Goal: Task Accomplishment & Management: Use online tool/utility

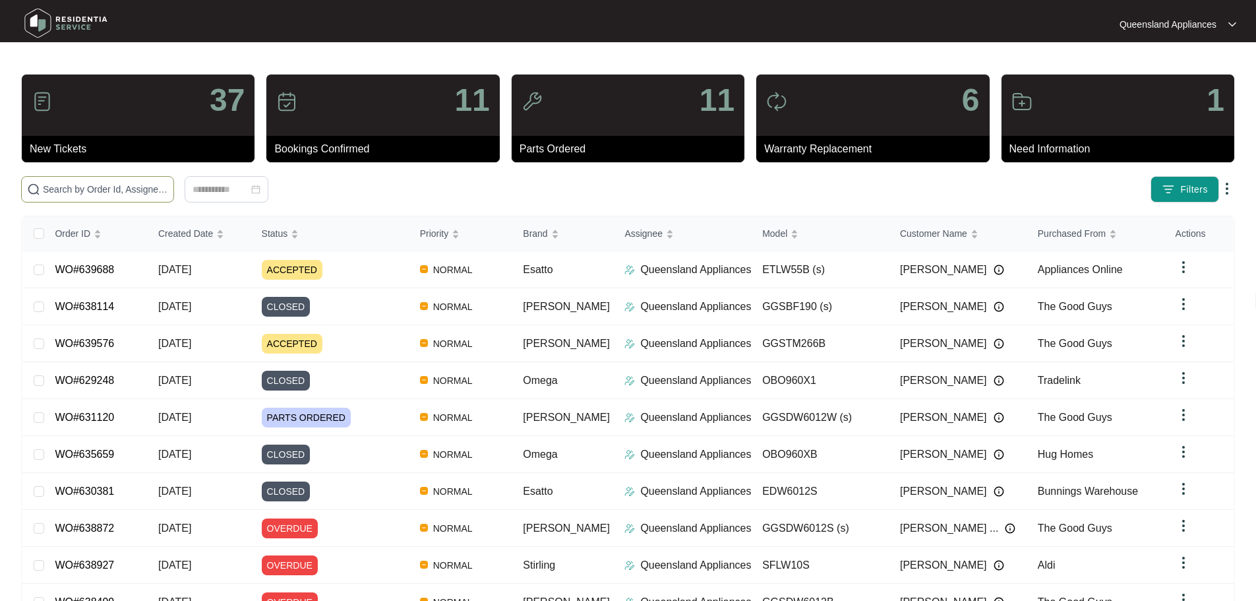
click at [174, 179] on span at bounding box center [97, 189] width 153 height 26
paste input "632298"
type input "632298"
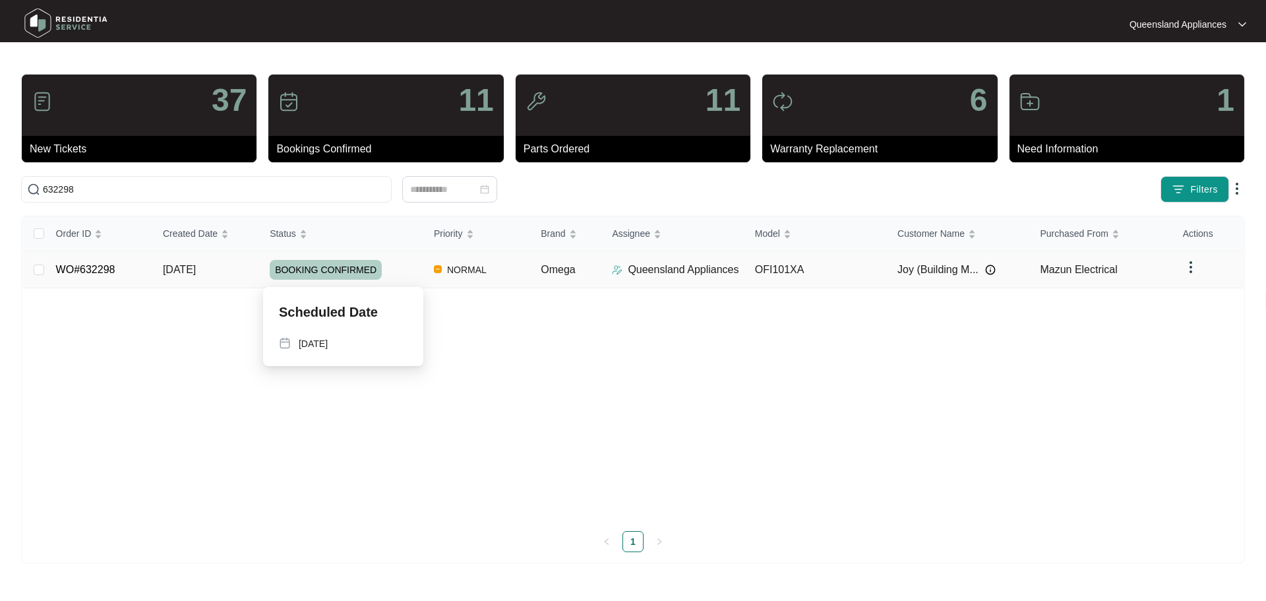
click at [410, 266] on div "BOOKING CONFIRMED" at bounding box center [347, 270] width 154 height 20
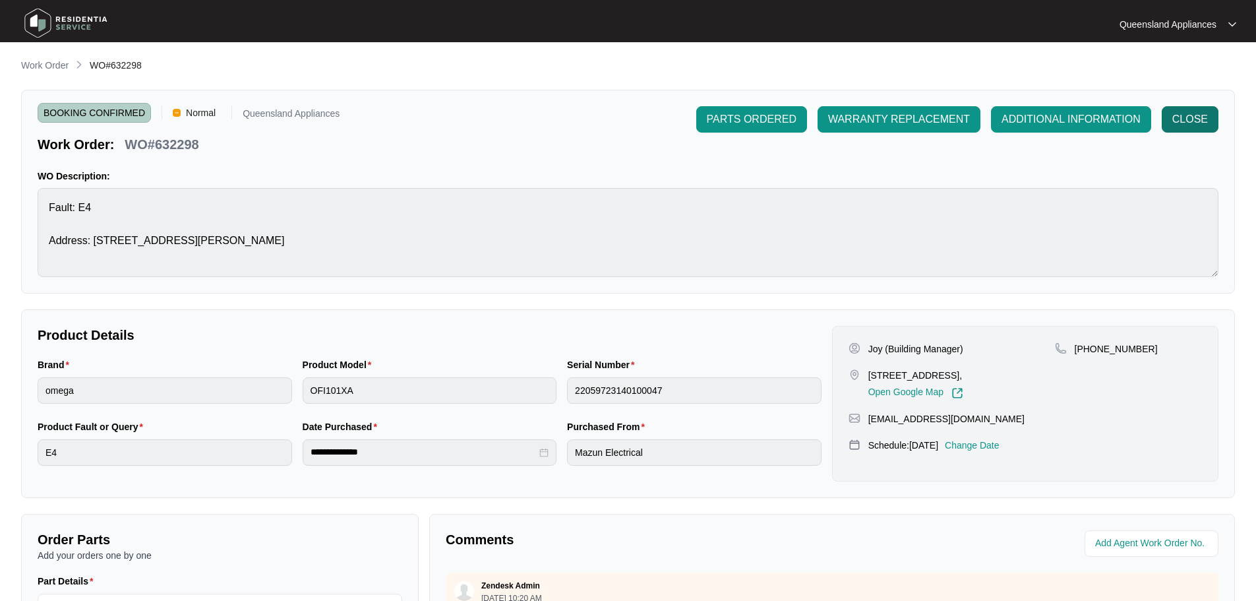
click at [1212, 118] on button "CLOSE" at bounding box center [1190, 119] width 57 height 26
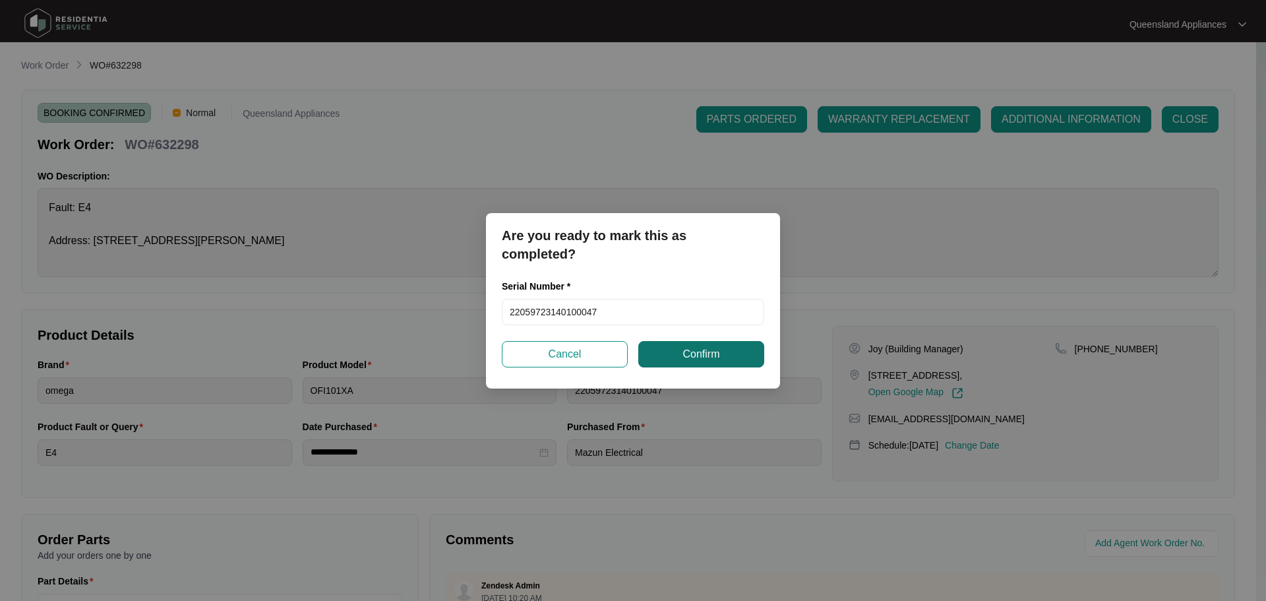
click at [686, 354] on span "Confirm" at bounding box center [701, 354] width 37 height 16
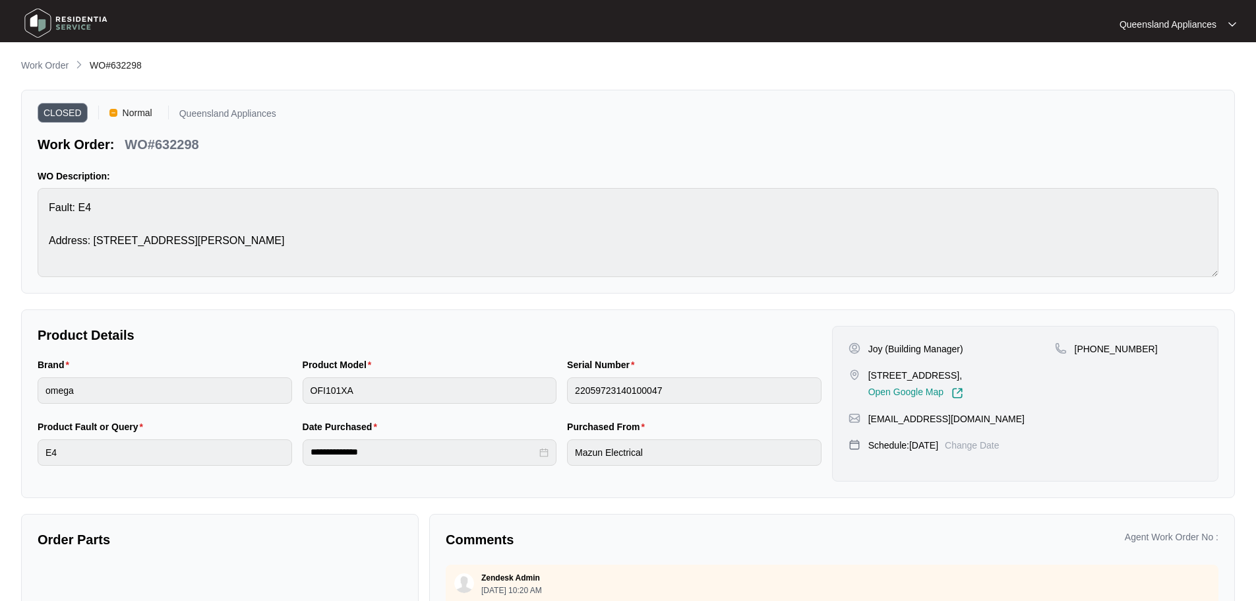
click at [82, 29] on img at bounding box center [66, 23] width 92 height 40
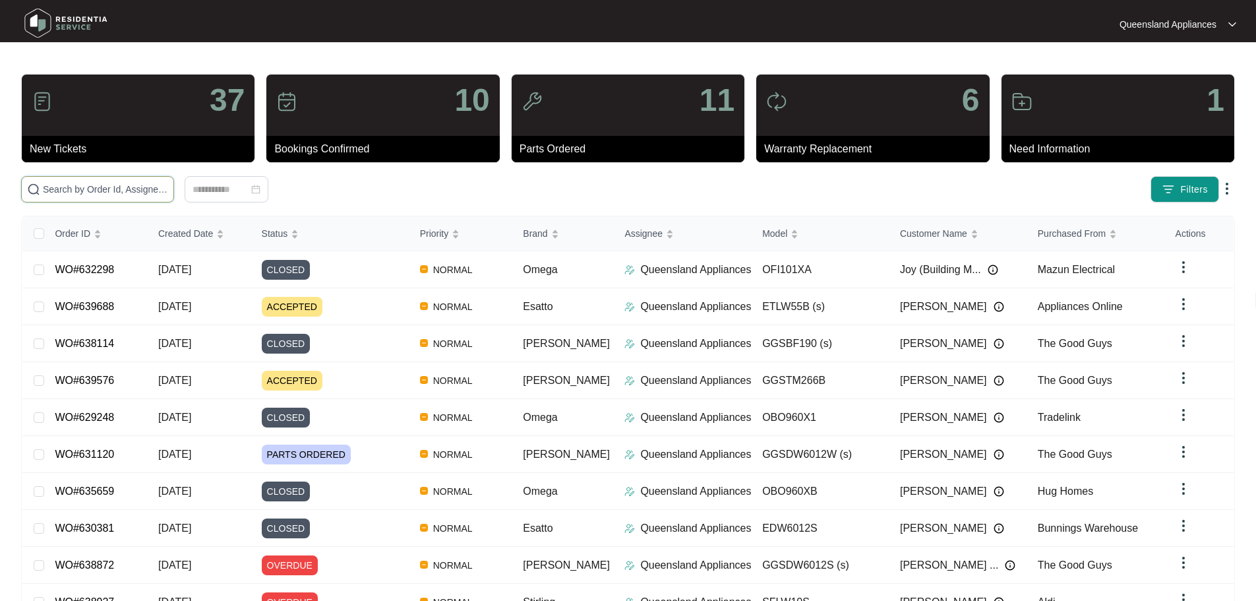
click at [168, 182] on input "text" at bounding box center [105, 189] width 125 height 15
paste input "636397"
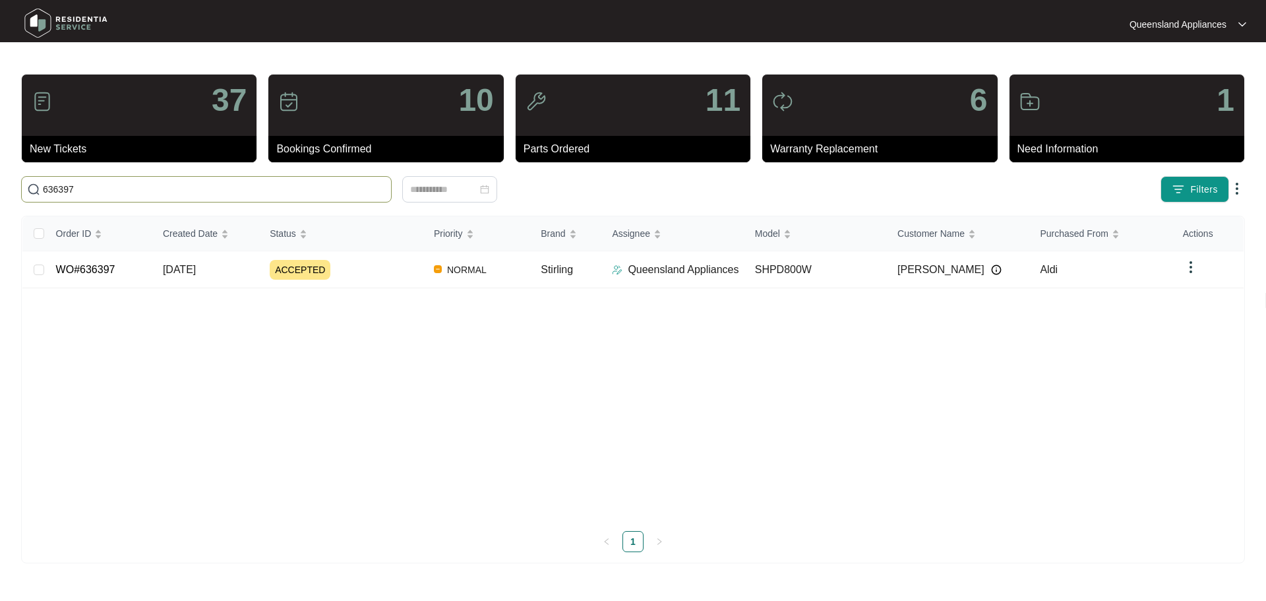
type input "636397"
click at [366, 272] on div "ACCEPTED" at bounding box center [347, 270] width 154 height 20
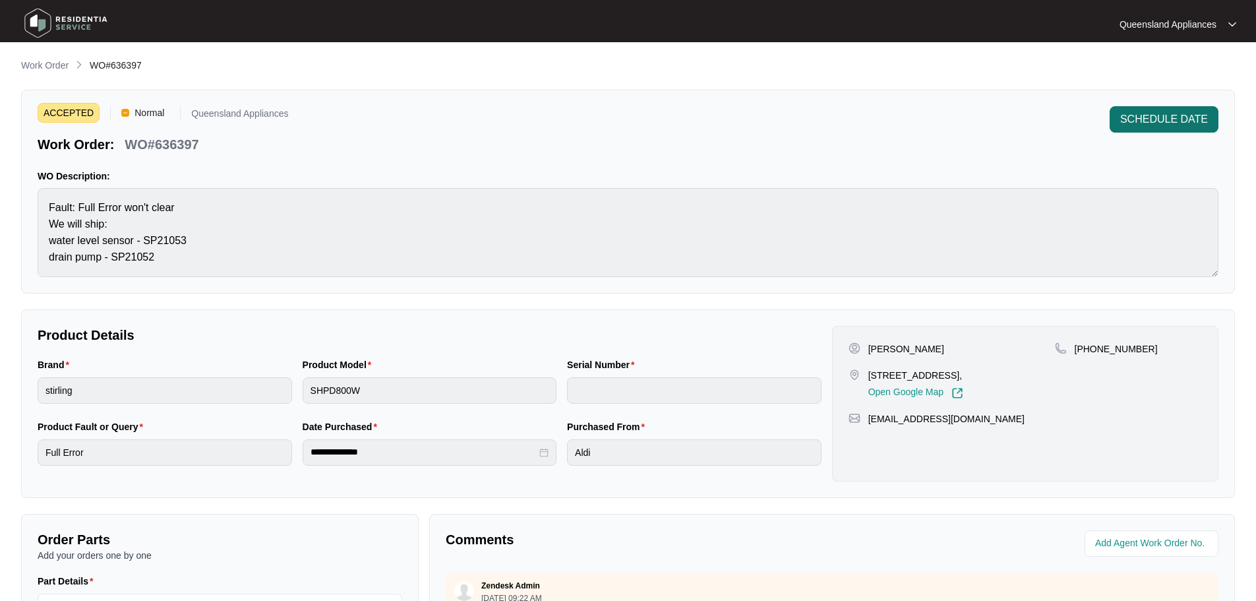
click at [1170, 127] on button "SCHEDULE DATE" at bounding box center [1164, 119] width 109 height 26
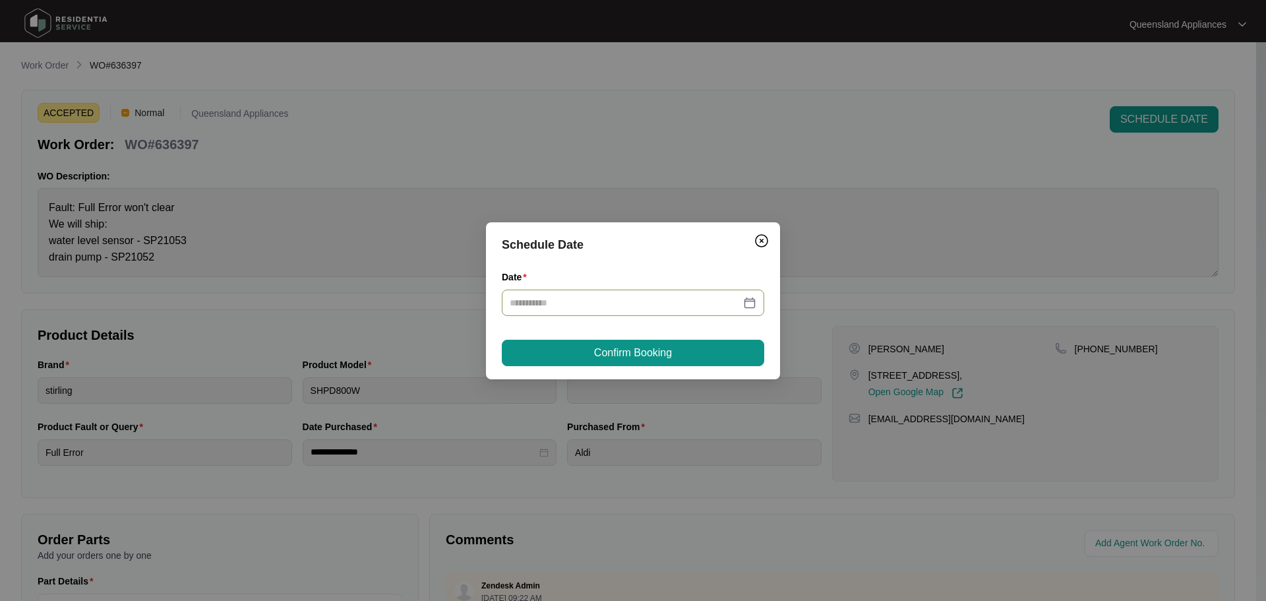
click at [681, 294] on div at bounding box center [633, 303] width 263 height 26
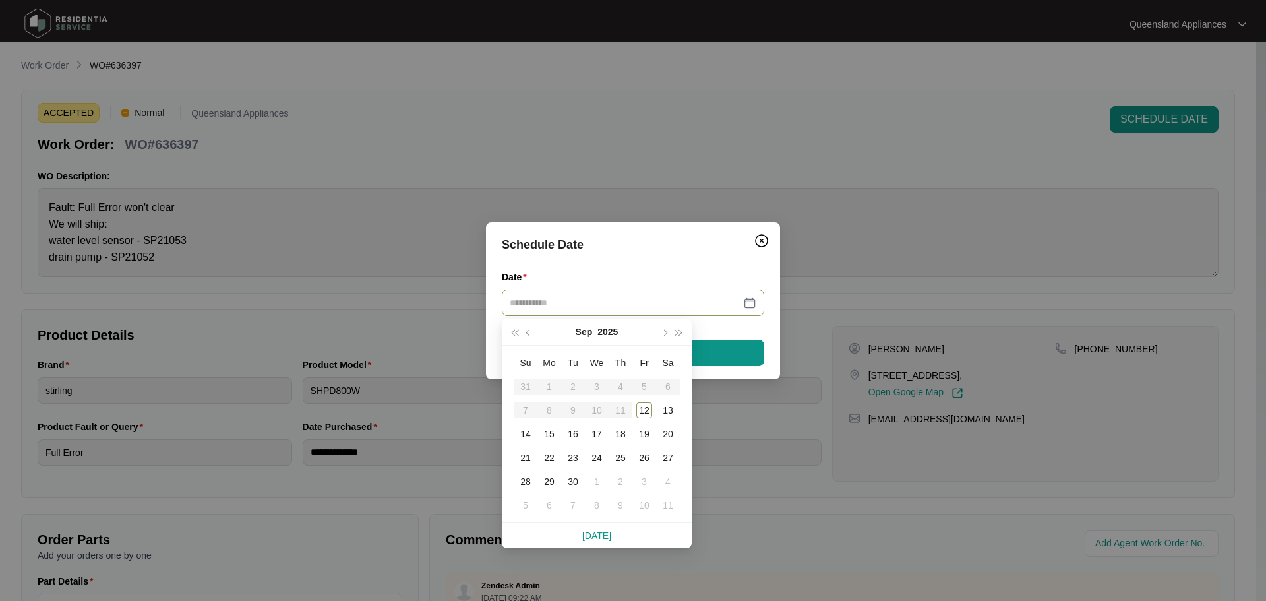
click at [619, 412] on table "Su Mo Tu We Th Fr Sa 31 1 2 3 4 5 6 7 8 9 10 11 12 13 14 15 16 17 18 19 20 21 2…" at bounding box center [597, 434] width 166 height 166
type input "**********"
click at [639, 414] on div "12" at bounding box center [644, 410] width 16 height 16
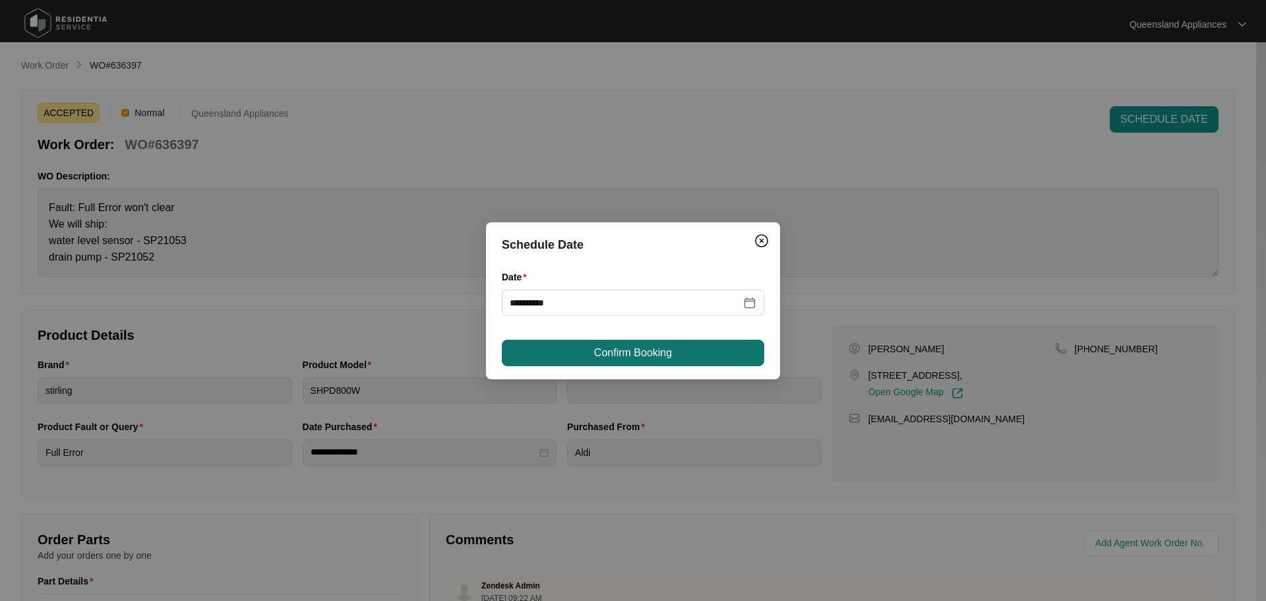
click at [604, 365] on button "Confirm Booking" at bounding box center [633, 353] width 263 height 26
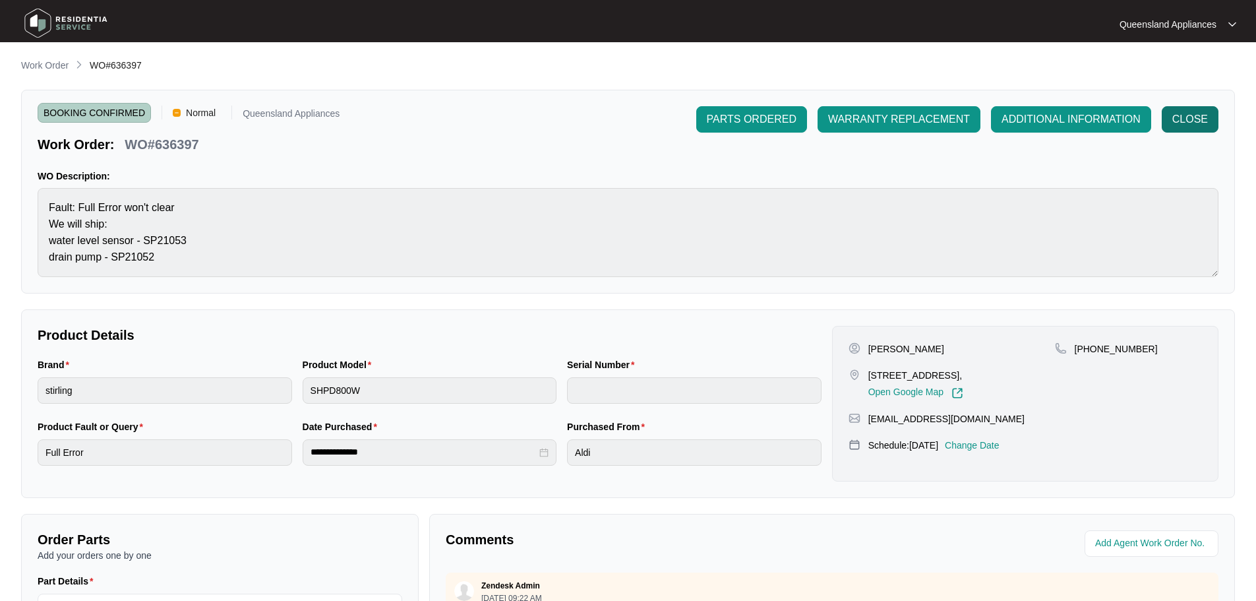
click at [1183, 121] on span "CLOSE" at bounding box center [1191, 119] width 36 height 16
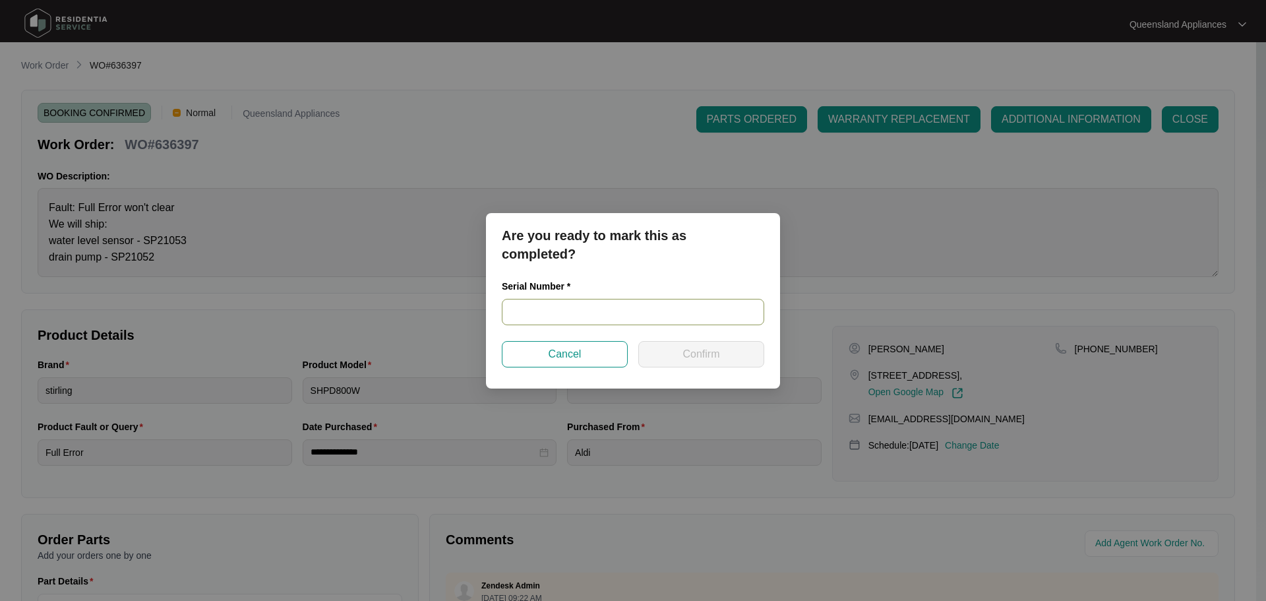
click at [556, 321] on input "text" at bounding box center [633, 312] width 263 height 26
paste input "540V2709501A5095P000243"
type input "540V2709501A5095P000243"
click at [733, 348] on button "Confirm" at bounding box center [701, 354] width 126 height 26
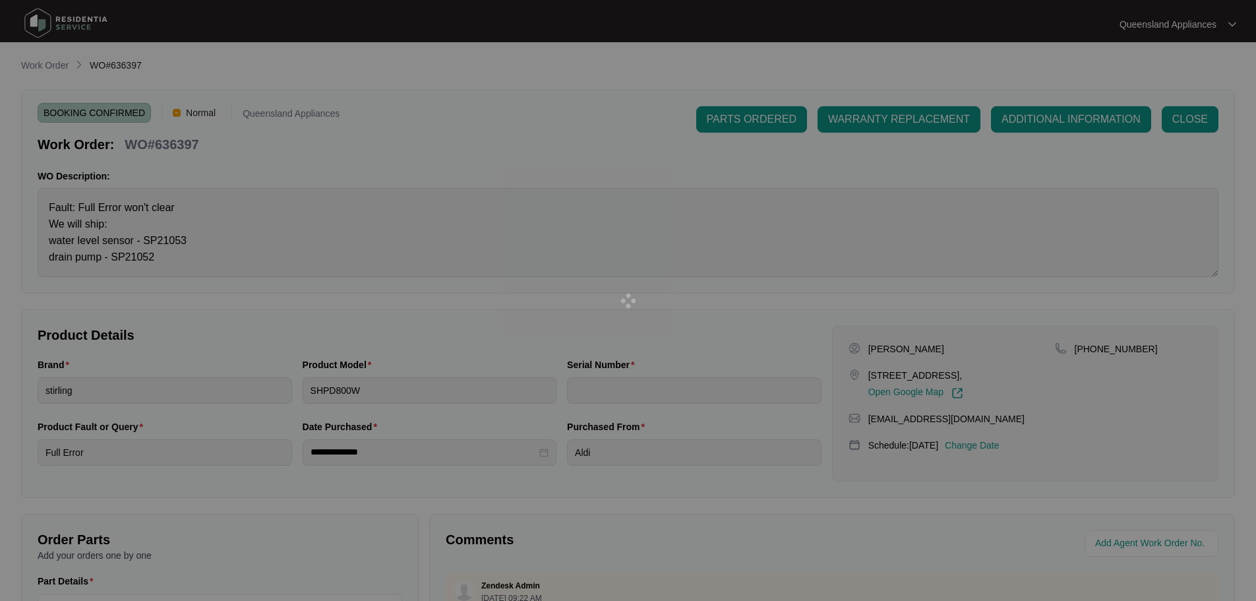
type input "540V2709501A5095P000243"
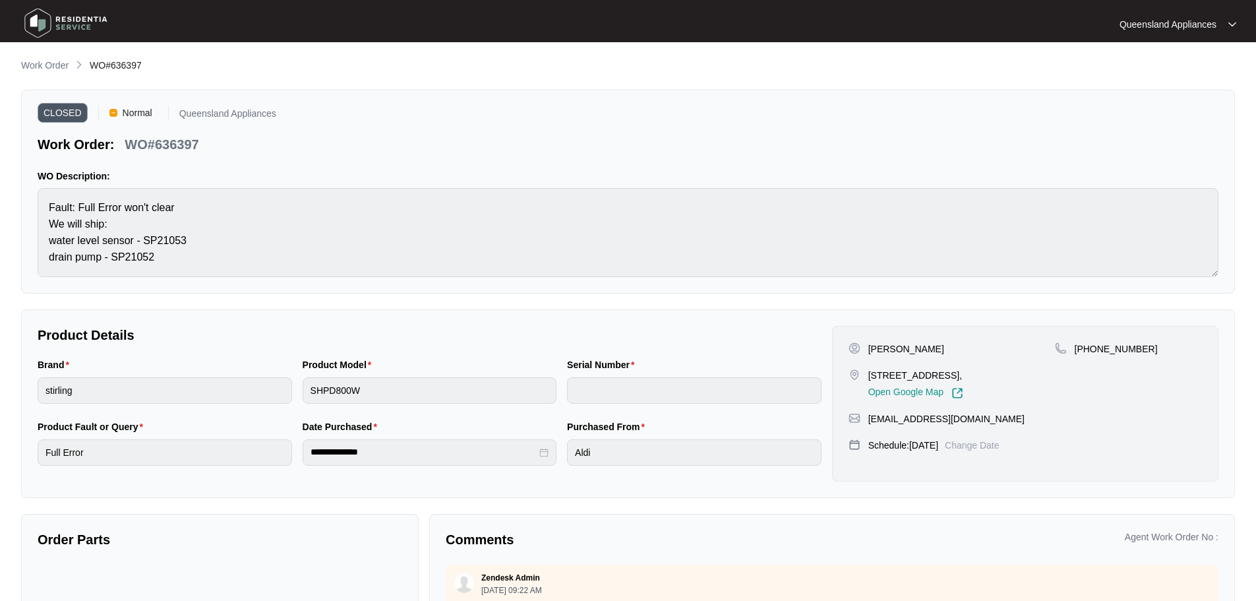
click at [80, 18] on img at bounding box center [66, 23] width 92 height 40
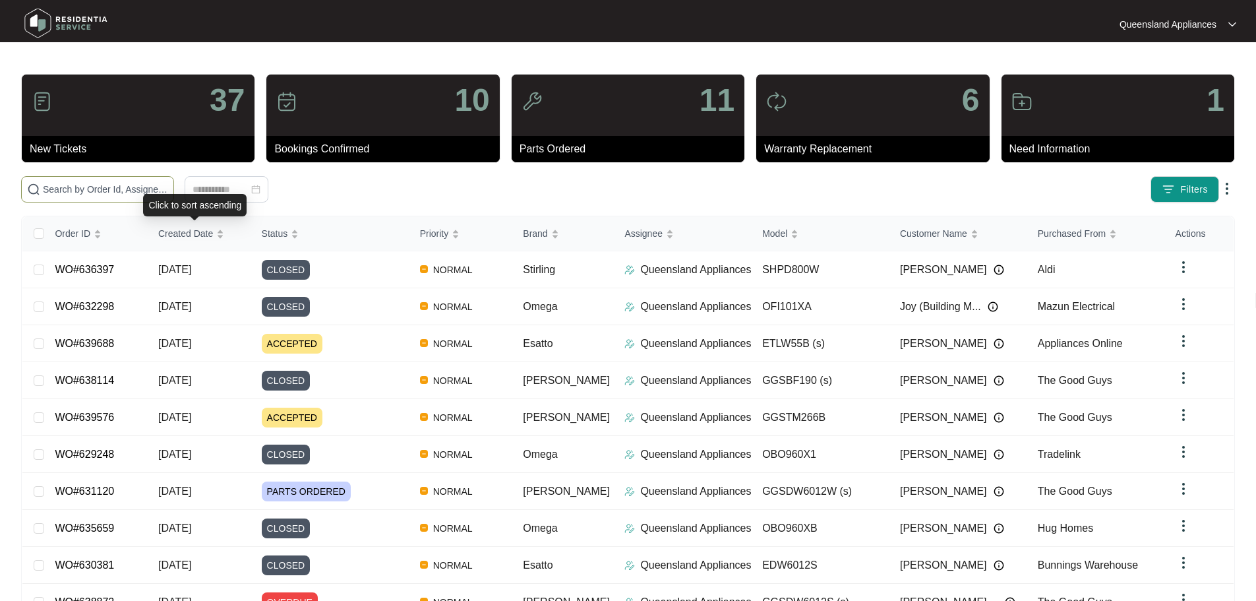
click at [174, 199] on span at bounding box center [97, 189] width 153 height 26
paste input "637152"
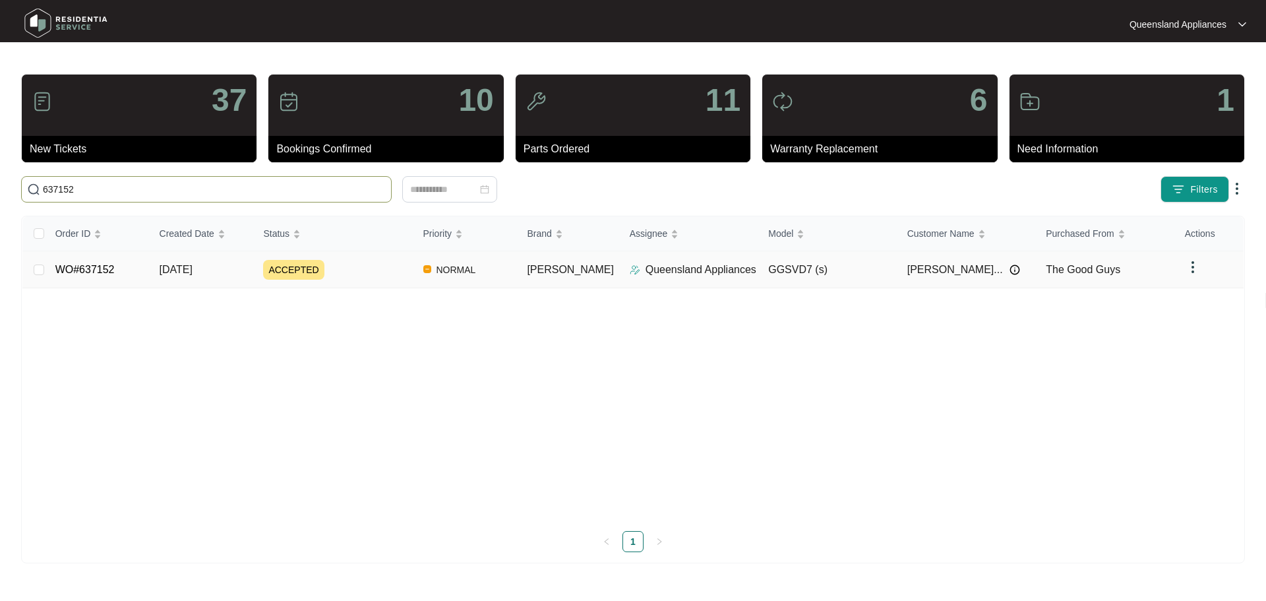
type input "637152"
click at [334, 276] on div "ACCEPTED" at bounding box center [337, 270] width 149 height 20
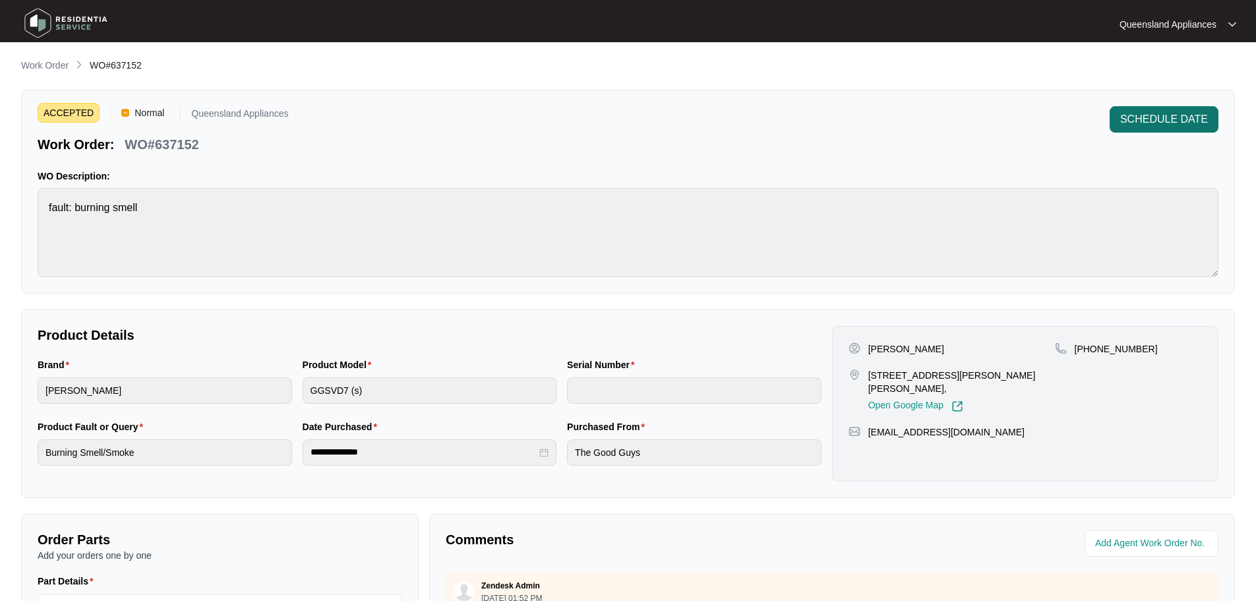
click at [1158, 123] on span "SCHEDULE DATE" at bounding box center [1165, 119] width 88 height 16
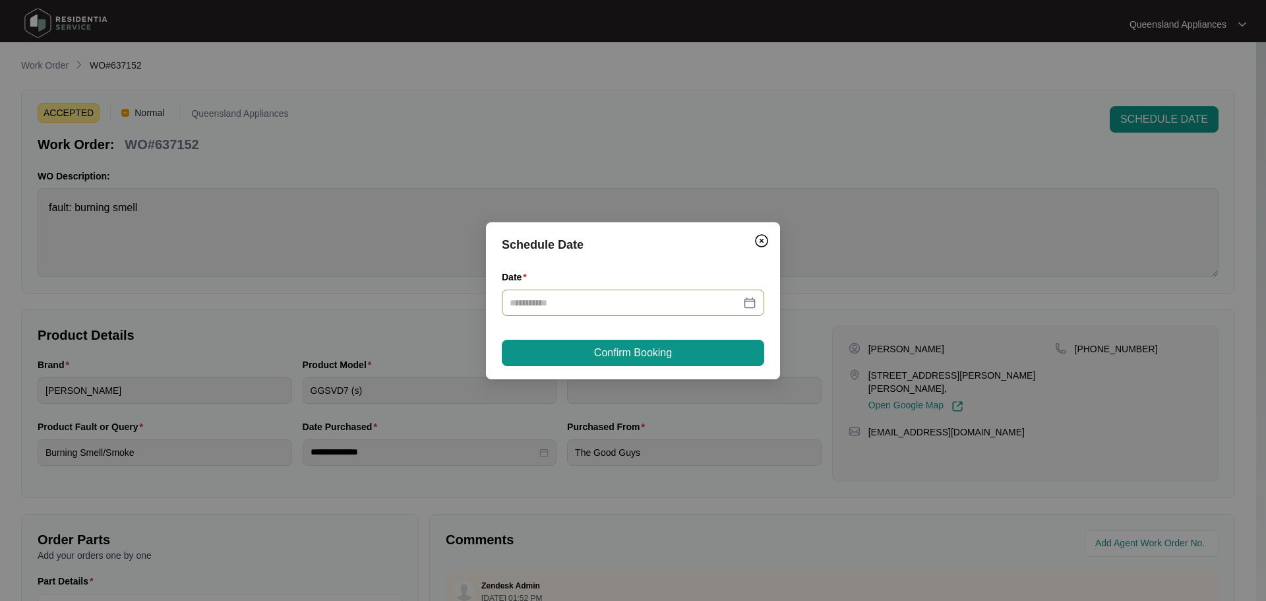
drag, startPoint x: 752, startPoint y: 303, endPoint x: 733, endPoint y: 311, distance: 20.5
click at [751, 303] on div at bounding box center [633, 302] width 247 height 15
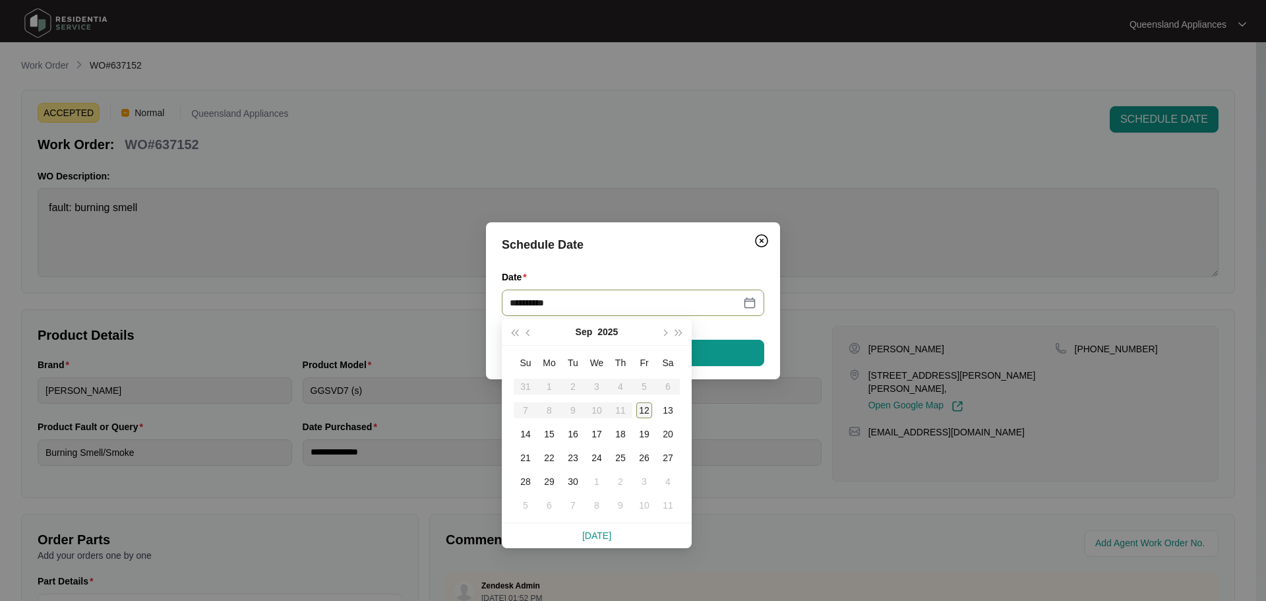
type input "**********"
click at [642, 408] on div "12" at bounding box center [644, 410] width 16 height 16
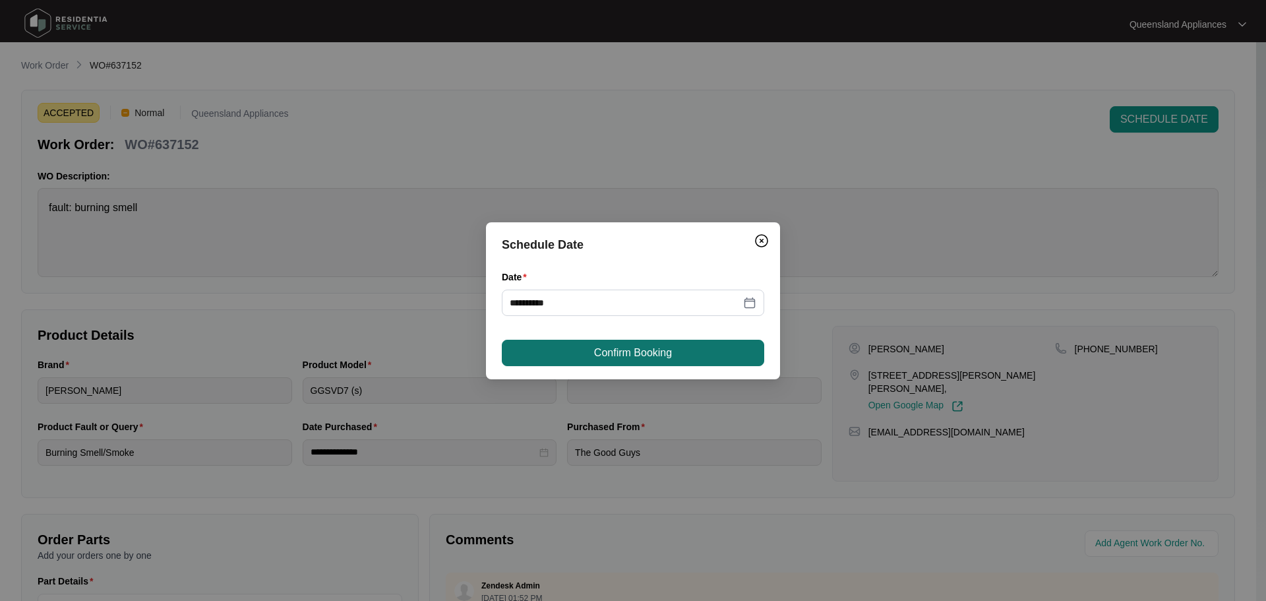
click at [613, 346] on span "Confirm Booking" at bounding box center [633, 353] width 78 height 16
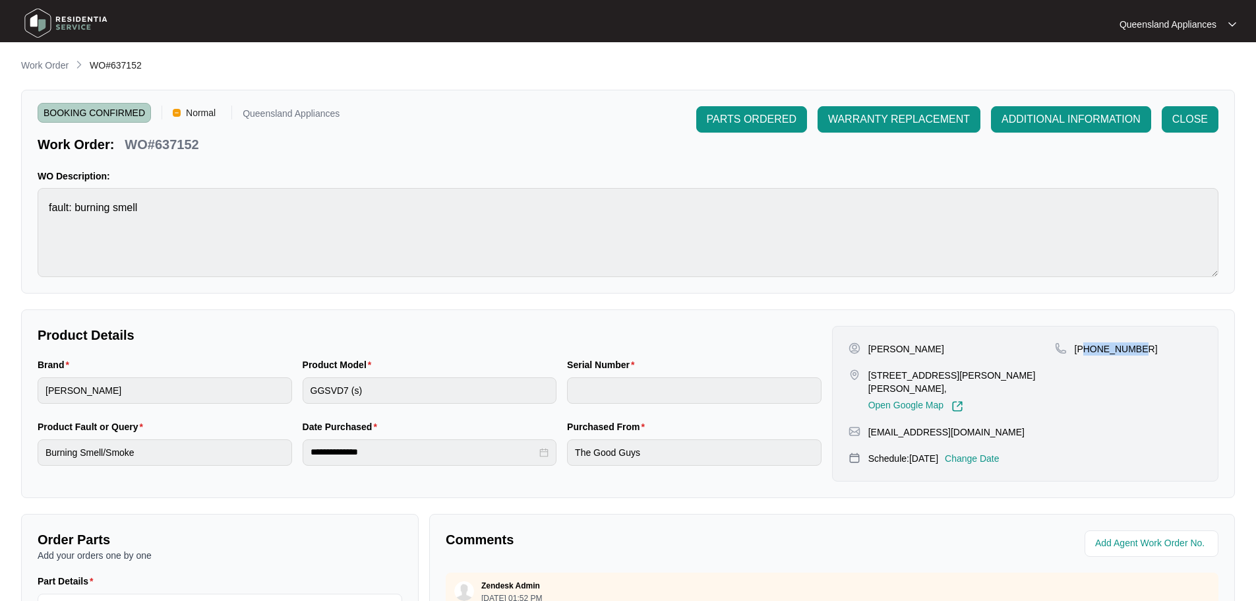
drag, startPoint x: 1154, startPoint y: 352, endPoint x: 1088, endPoint y: 354, distance: 66.0
click at [1088, 354] on div "[PHONE_NUMBER]" at bounding box center [1128, 348] width 147 height 13
click at [1092, 350] on p "[PHONE_NUMBER]" at bounding box center [1116, 348] width 83 height 13
drag, startPoint x: 1092, startPoint y: 349, endPoint x: 1129, endPoint y: 357, distance: 37.9
click at [1129, 357] on div "[PHONE_NUMBER]" at bounding box center [1128, 377] width 147 height 70
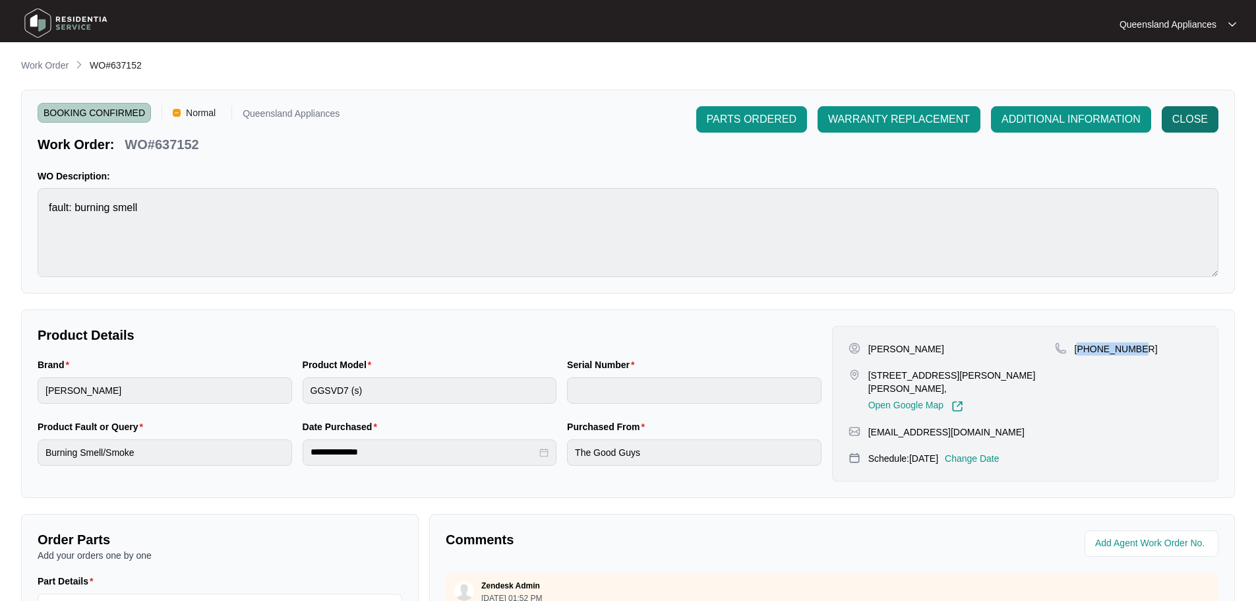
click at [1191, 119] on span "CLOSE" at bounding box center [1191, 119] width 36 height 16
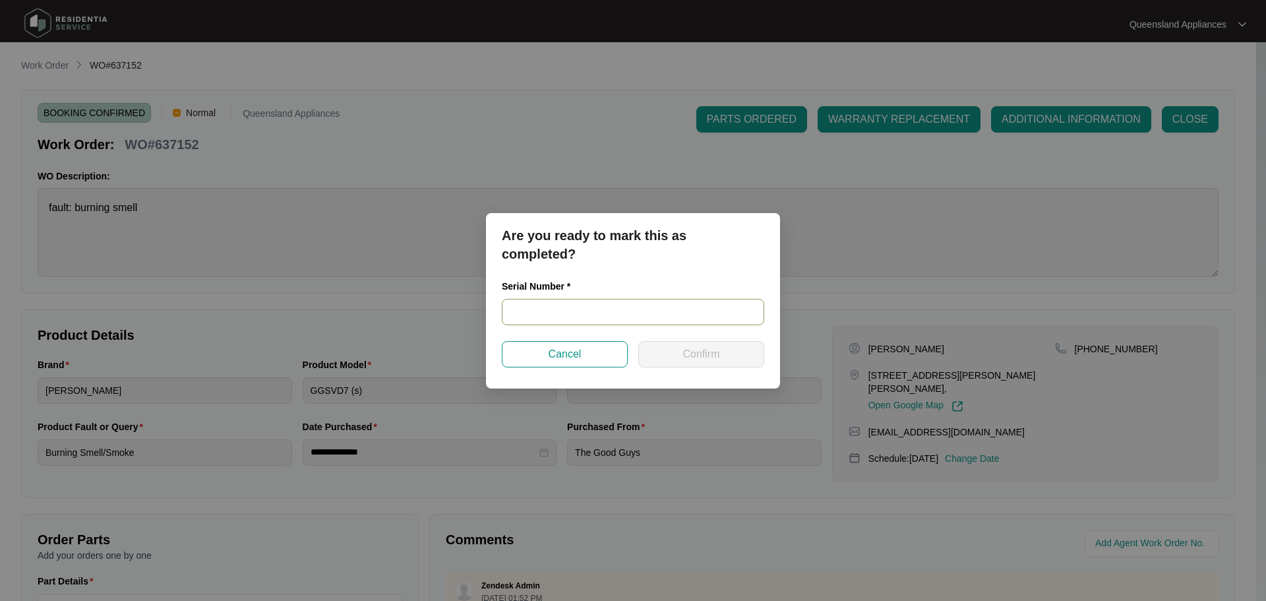
click at [623, 308] on input "text" at bounding box center [633, 312] width 263 height 26
paste input "541S6072401A1135L00192"
type input "541S6072401A1135L00192"
click at [672, 352] on button "Confirm" at bounding box center [701, 354] width 126 height 26
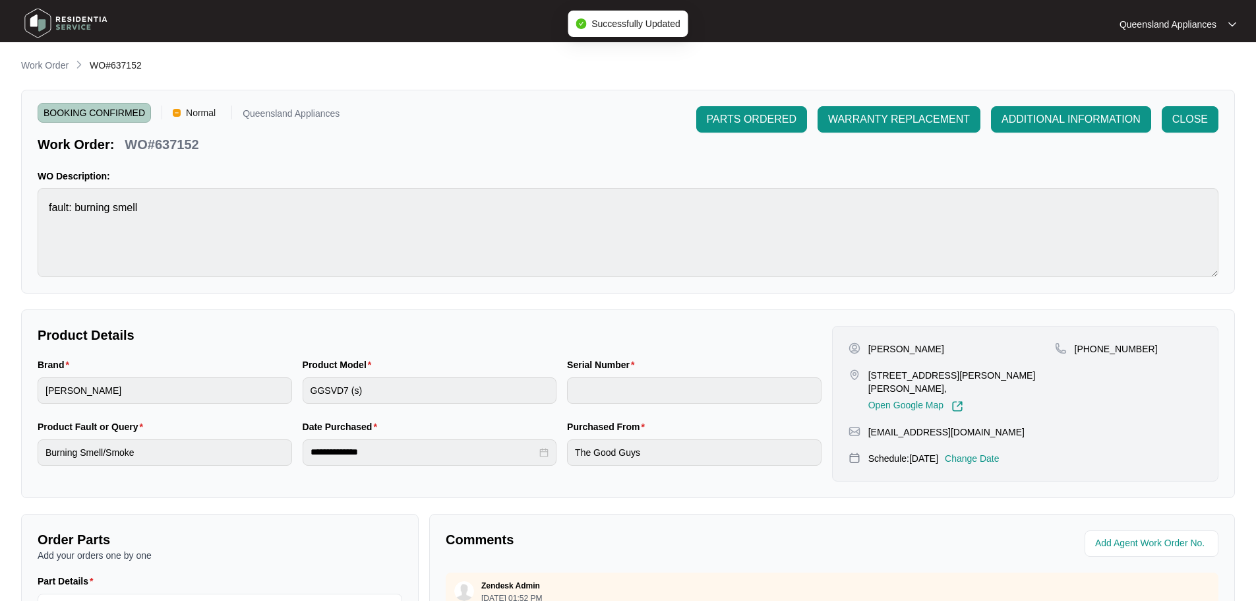
type input "541S6072401A1135L00192"
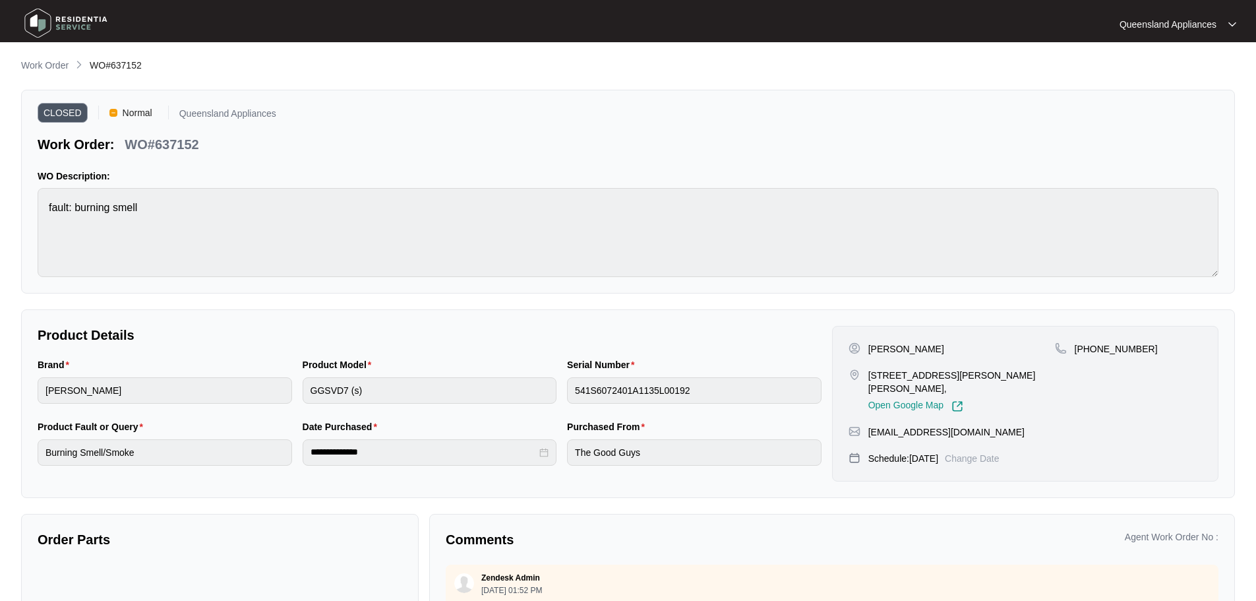
click at [73, 24] on img at bounding box center [66, 23] width 92 height 40
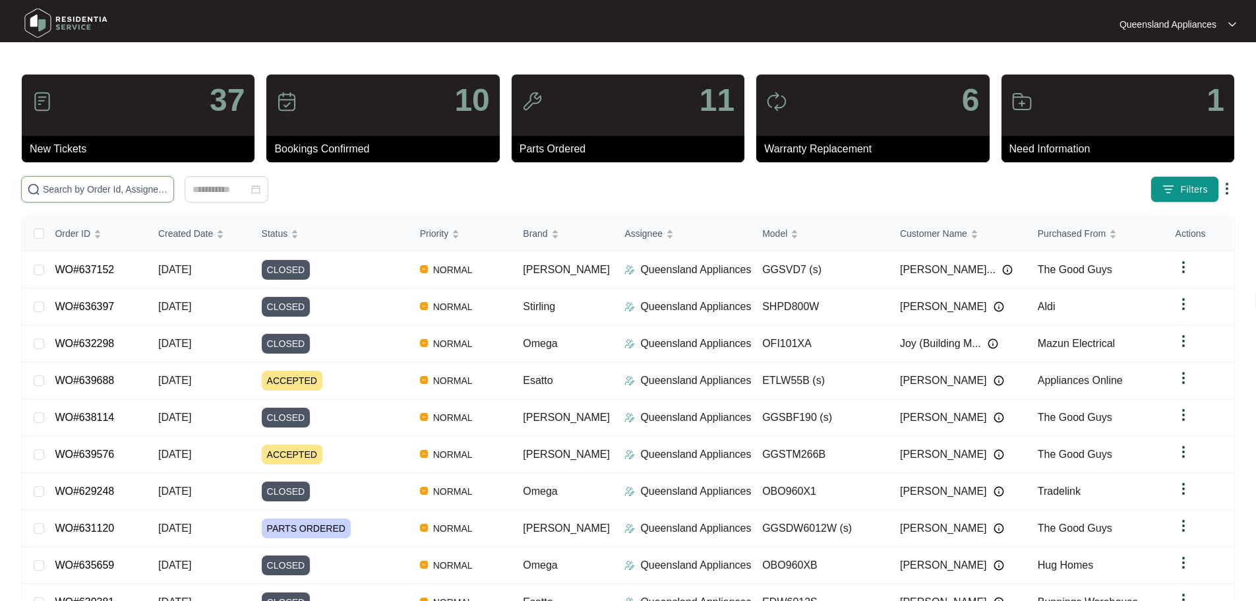
drag, startPoint x: 171, startPoint y: 185, endPoint x: 185, endPoint y: 196, distance: 17.8
click at [168, 185] on input "text" at bounding box center [105, 189] width 125 height 15
paste input "637604"
type input "637604"
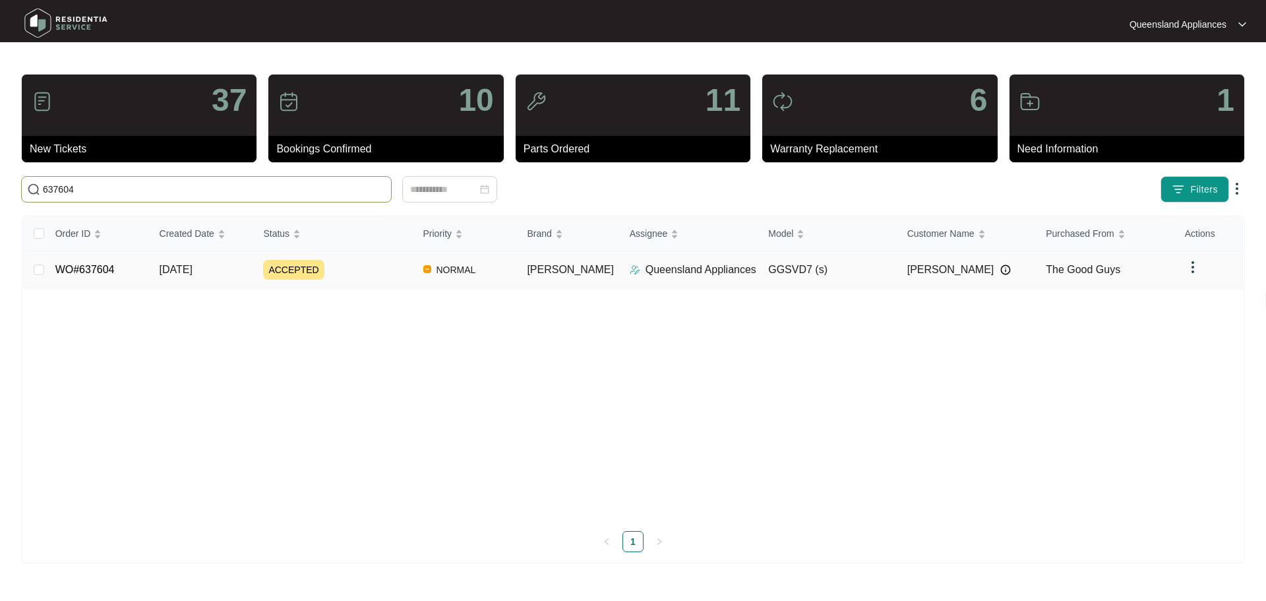
click at [191, 276] on td "[DATE]" at bounding box center [201, 269] width 104 height 37
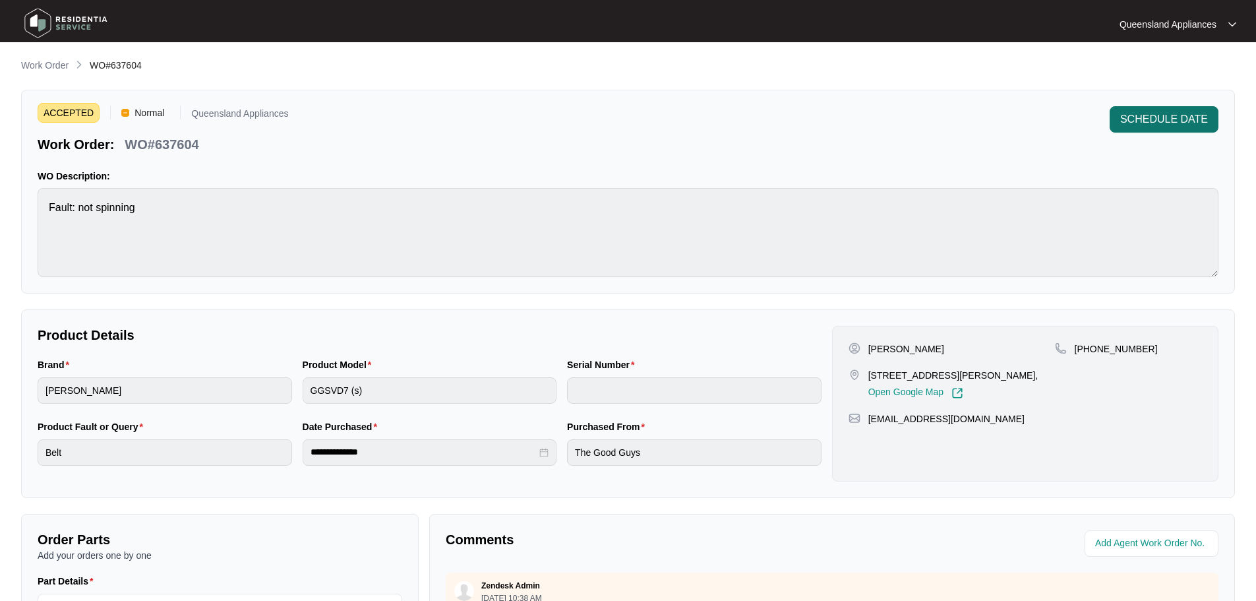
click at [1214, 119] on button "SCHEDULE DATE" at bounding box center [1164, 119] width 109 height 26
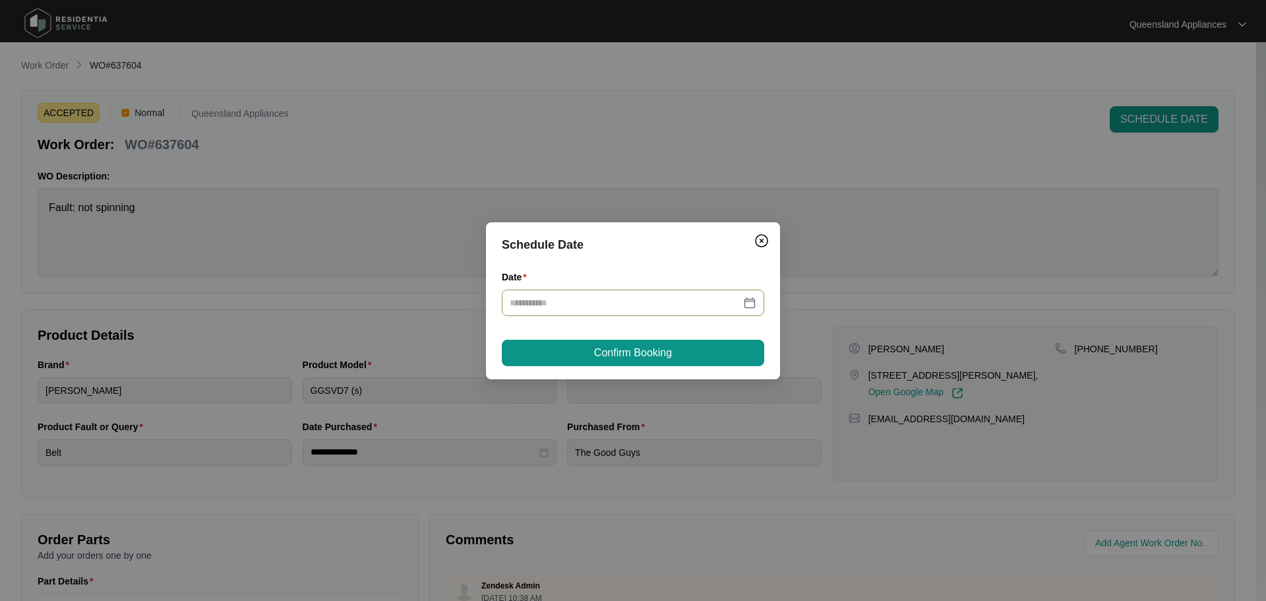
click at [756, 299] on div at bounding box center [633, 302] width 247 height 15
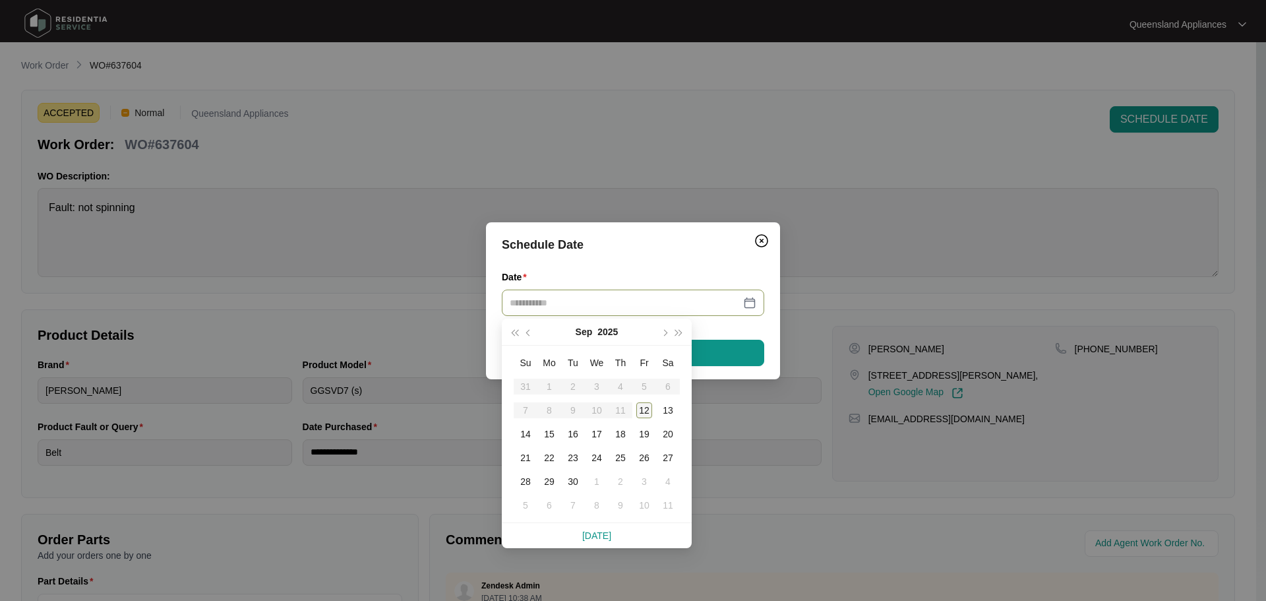
type input "**********"
click at [640, 405] on div "12" at bounding box center [644, 410] width 16 height 16
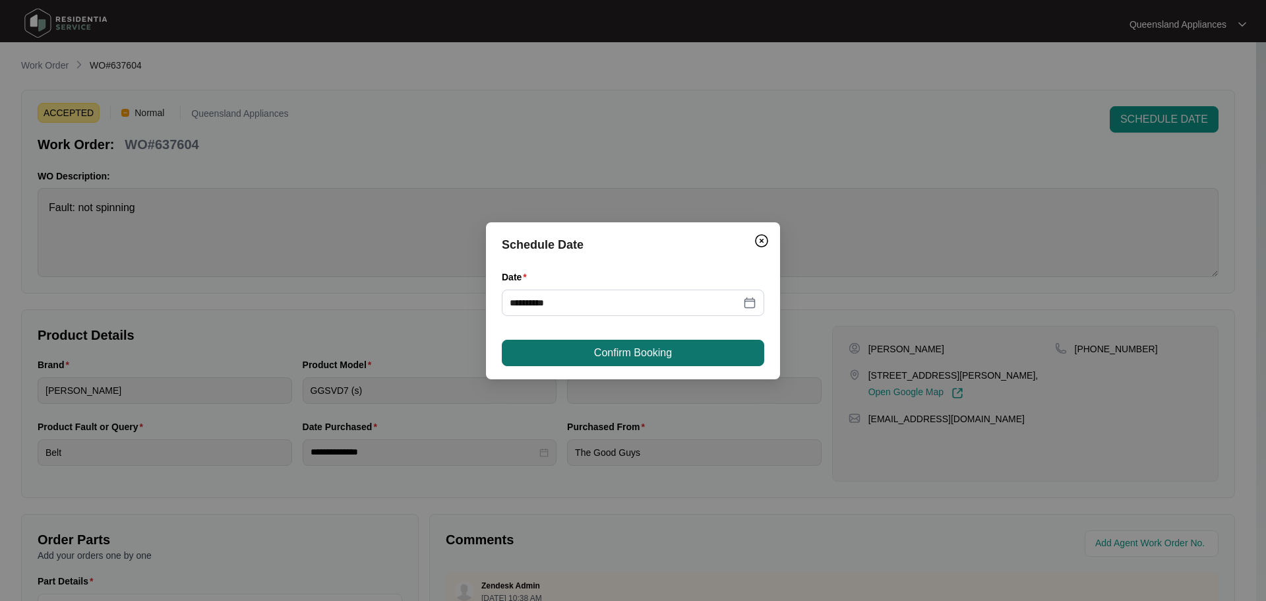
click at [630, 352] on span "Confirm Booking" at bounding box center [633, 353] width 78 height 16
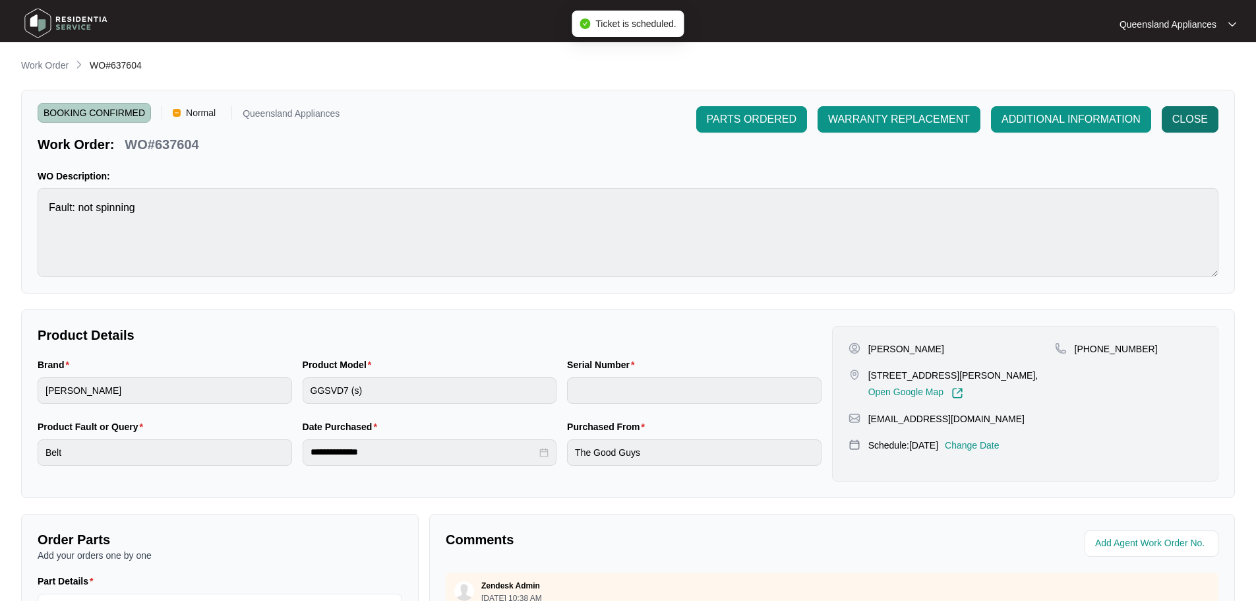
click at [1202, 106] on button "CLOSE" at bounding box center [1190, 119] width 57 height 26
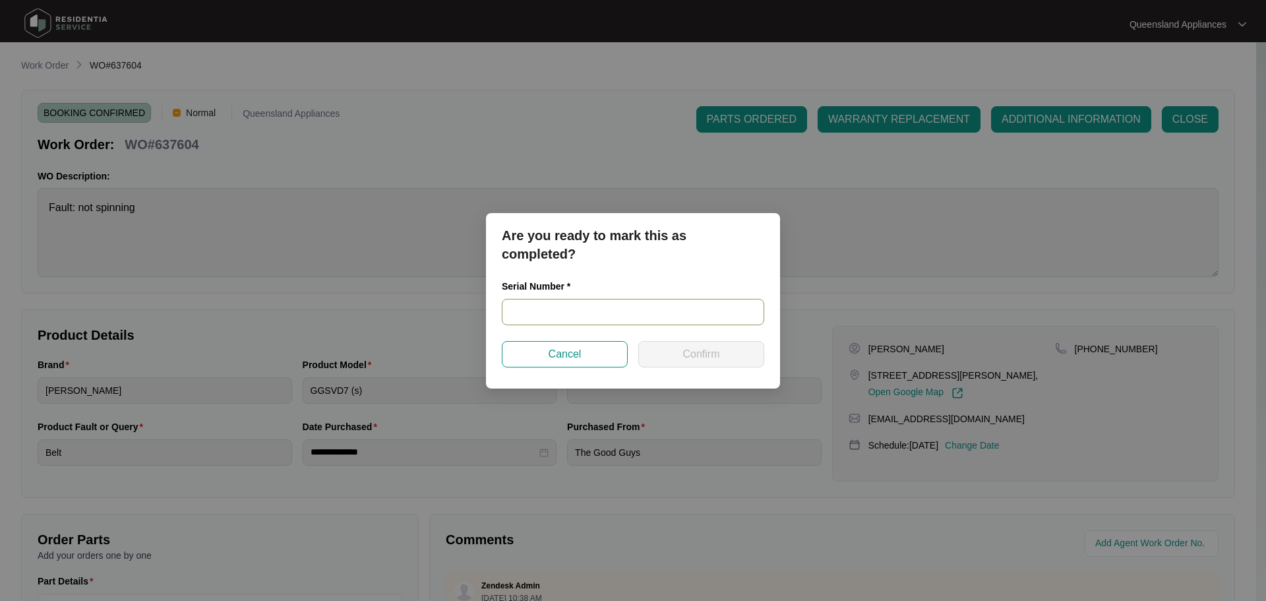
click at [651, 322] on input "text" at bounding box center [633, 312] width 263 height 26
paste input "541K400720136075L00540"
type input "541K400720136075L00540"
click at [671, 346] on button "Confirm" at bounding box center [701, 354] width 126 height 26
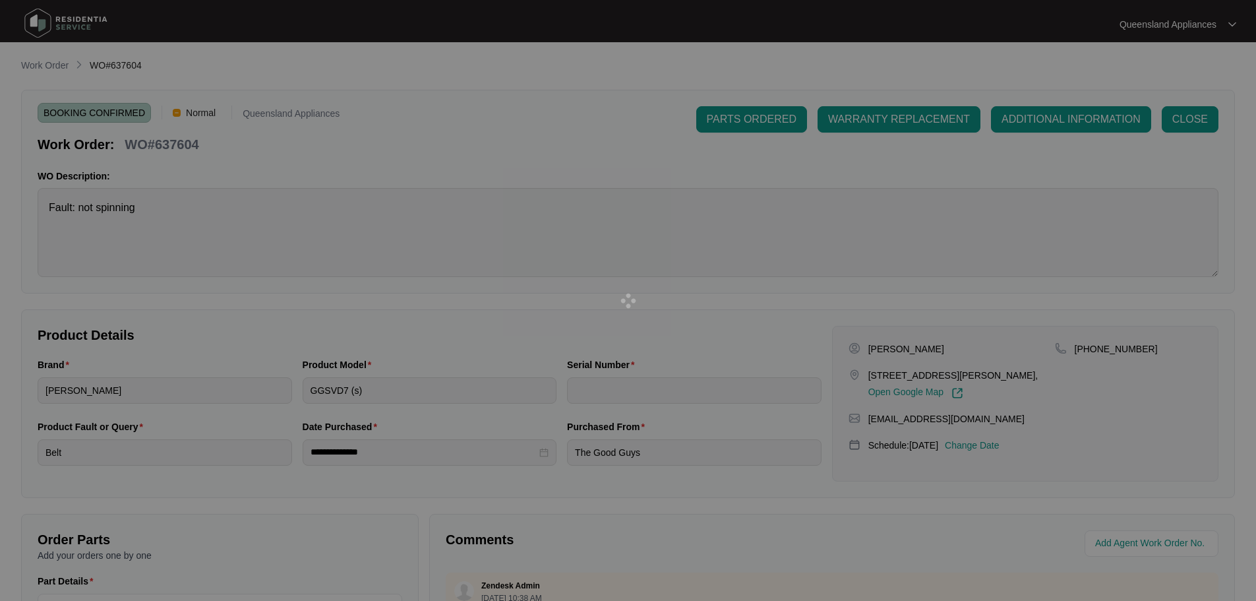
type input "541K400720136075L00540"
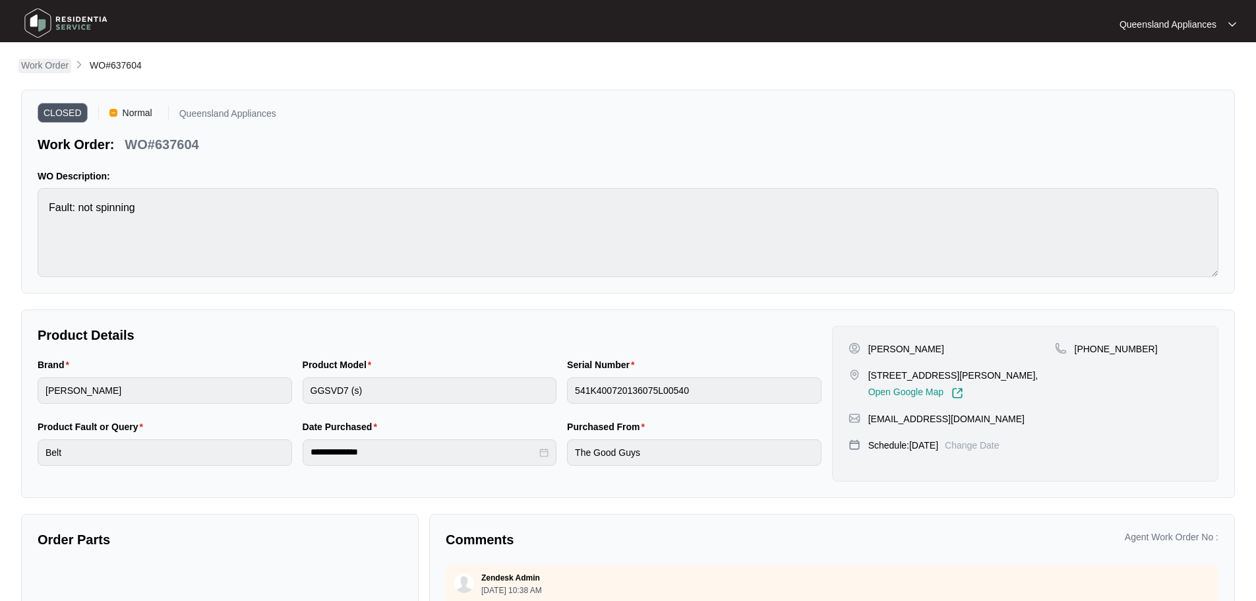
drag, startPoint x: 49, startPoint y: 50, endPoint x: 51, endPoint y: 59, distance: 8.7
click at [49, 50] on main "**********" at bounding box center [628, 367] width 1256 height 734
click at [53, 32] on img at bounding box center [66, 23] width 92 height 40
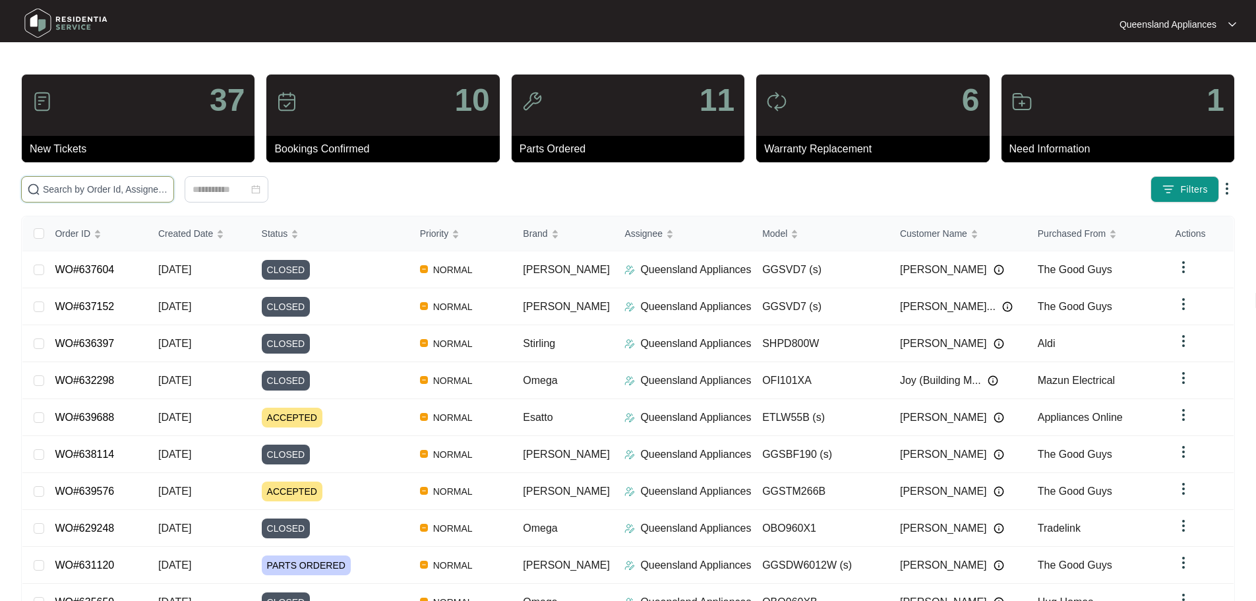
click at [168, 193] on input "text" at bounding box center [105, 189] width 125 height 15
paste input "637926"
type input "637926"
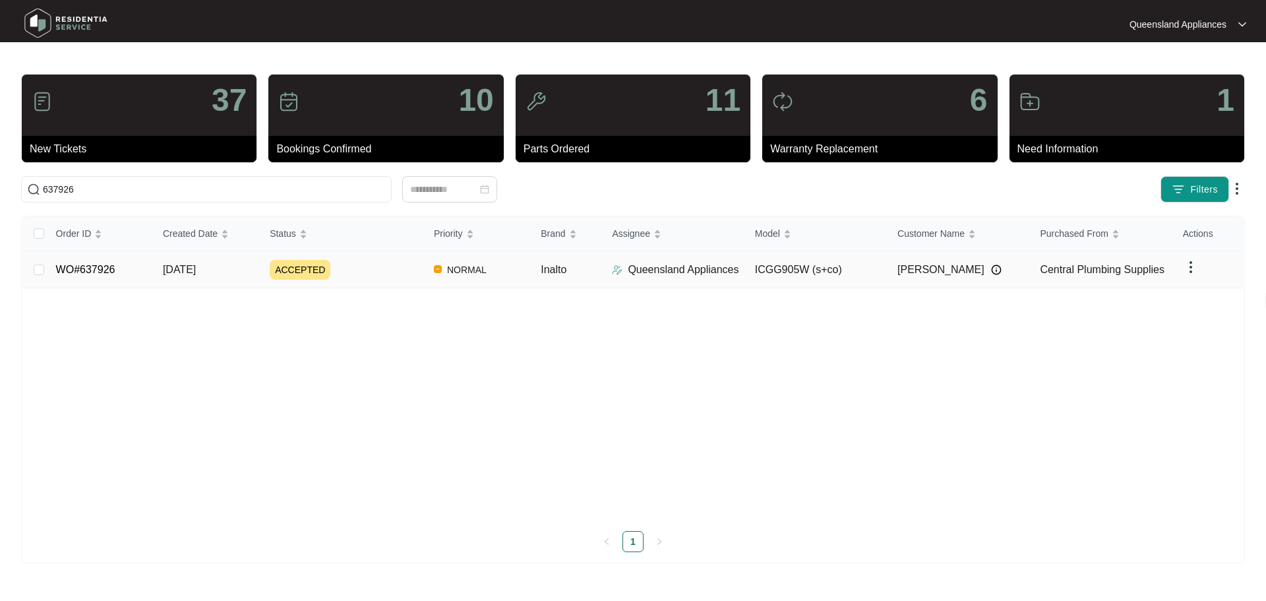
click at [195, 284] on td "[DATE]" at bounding box center [205, 269] width 107 height 37
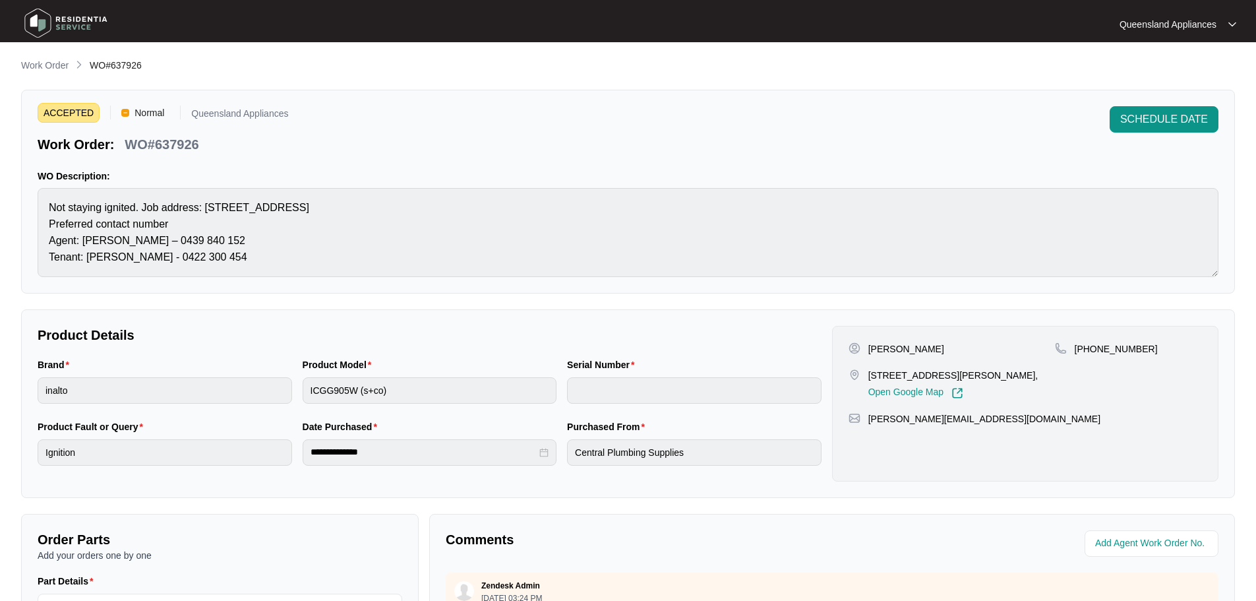
click at [1202, 105] on div "ACCEPTED Normal Queensland Appliances Work Order: WO#637926 SCHEDULE DATE WO De…" at bounding box center [628, 192] width 1214 height 204
click at [1190, 118] on span "SCHEDULE DATE" at bounding box center [1165, 119] width 88 height 16
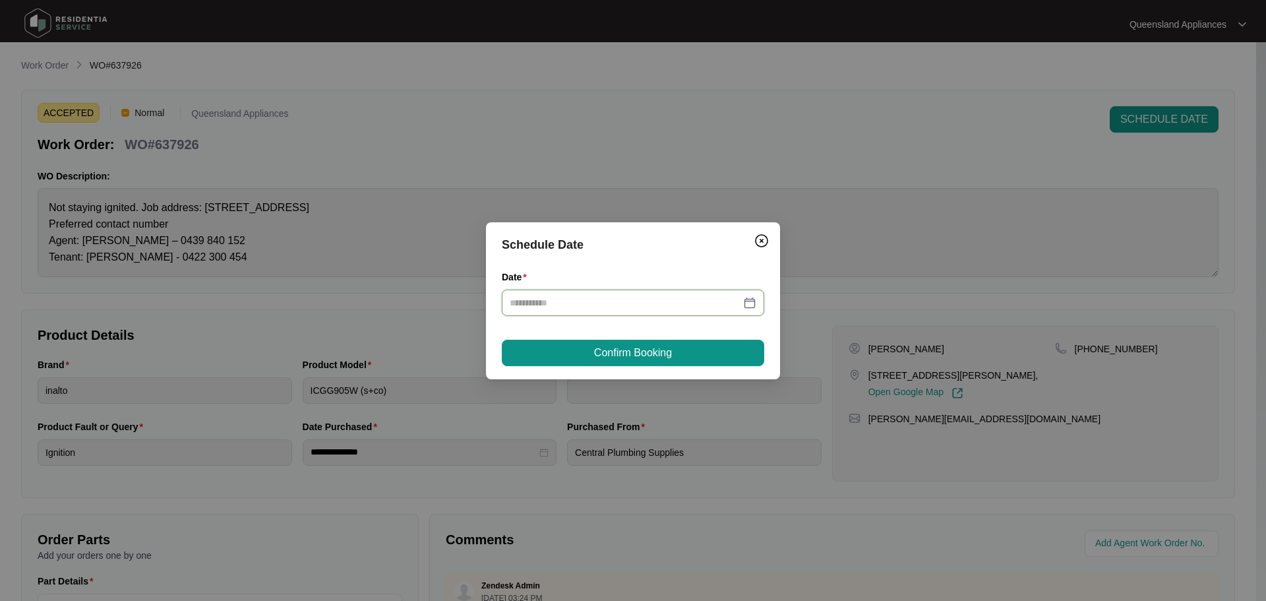
click at [619, 303] on input "Date" at bounding box center [625, 302] width 231 height 15
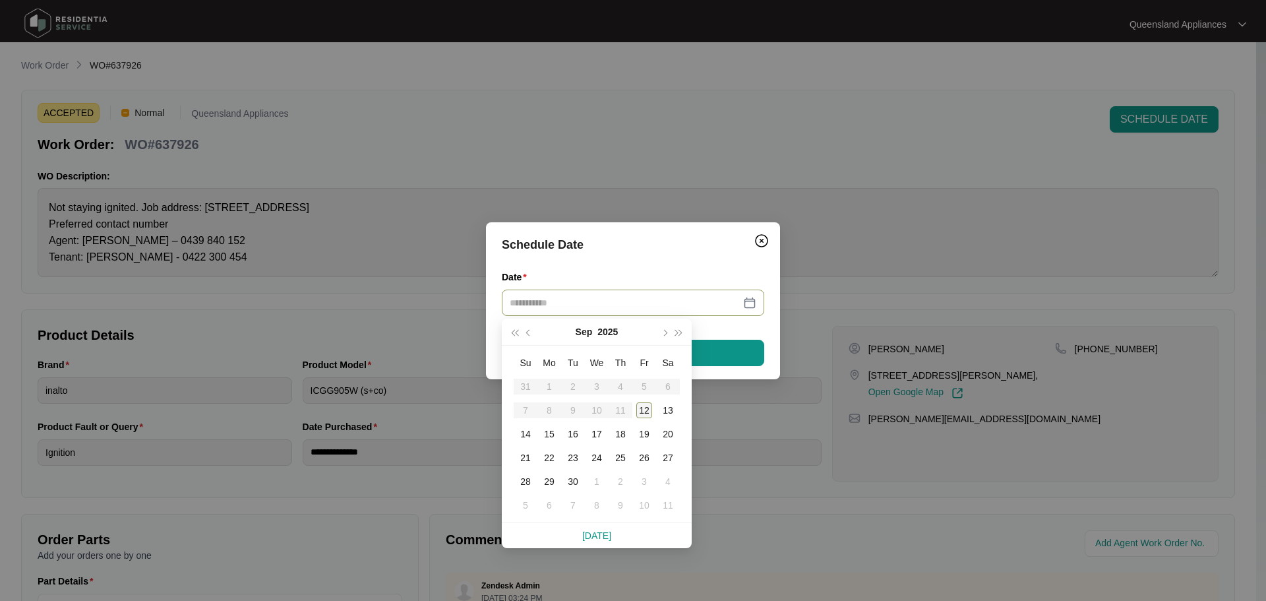
type input "**********"
click at [640, 408] on div "12" at bounding box center [644, 410] width 16 height 16
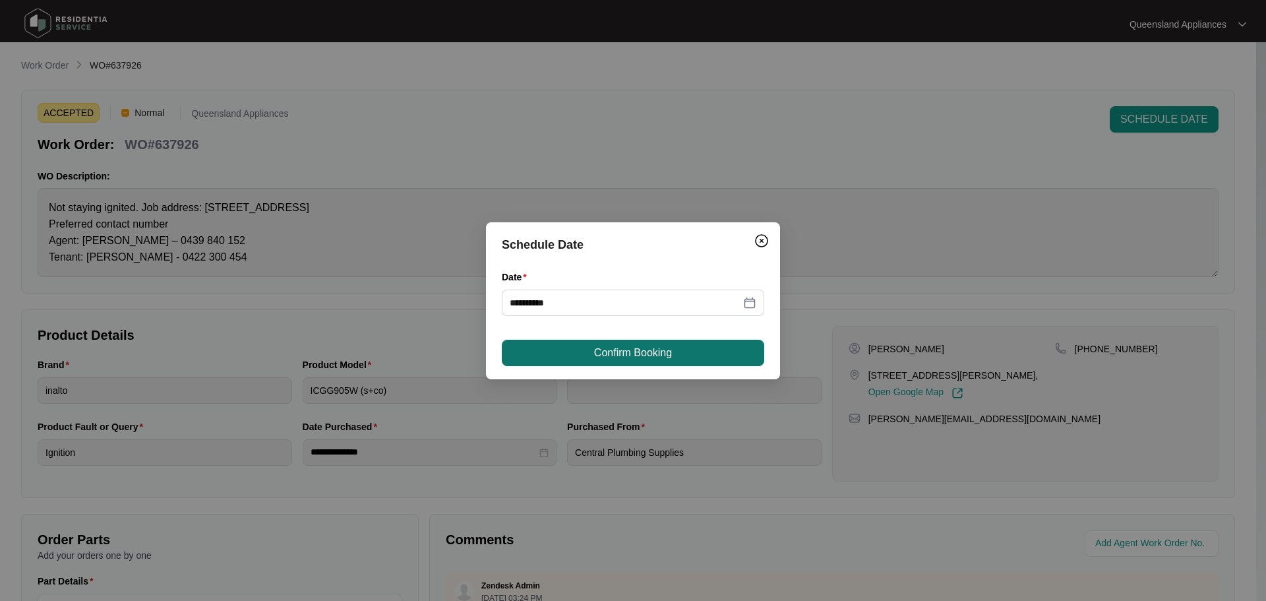
click at [646, 355] on span "Confirm Booking" at bounding box center [633, 353] width 78 height 16
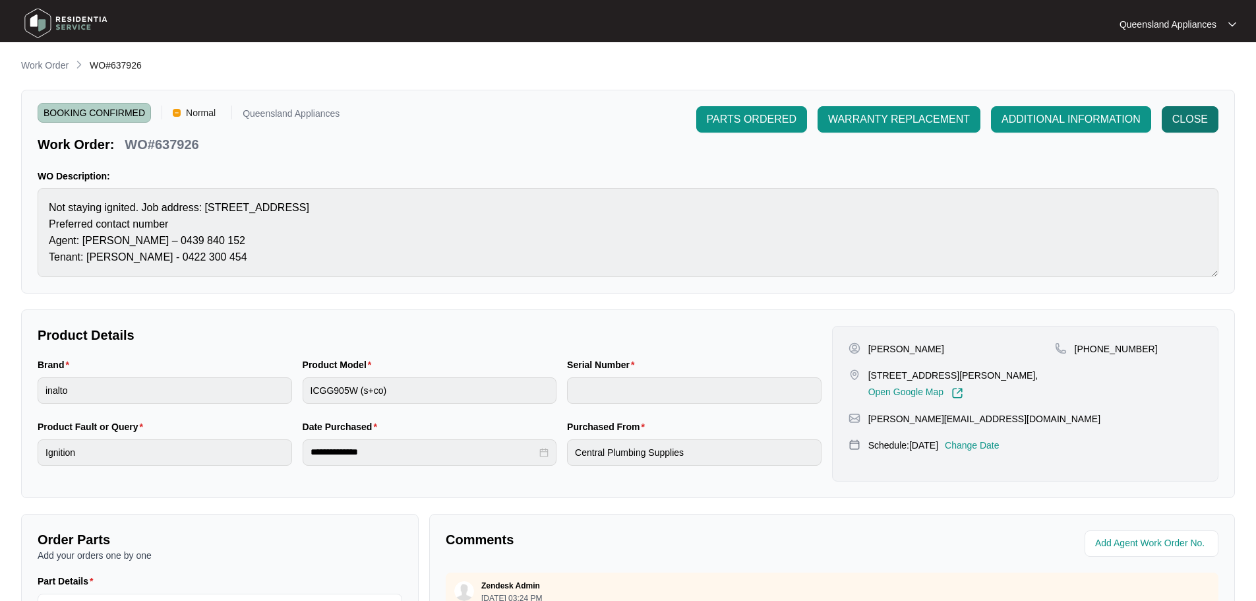
click at [1199, 124] on span "CLOSE" at bounding box center [1191, 119] width 36 height 16
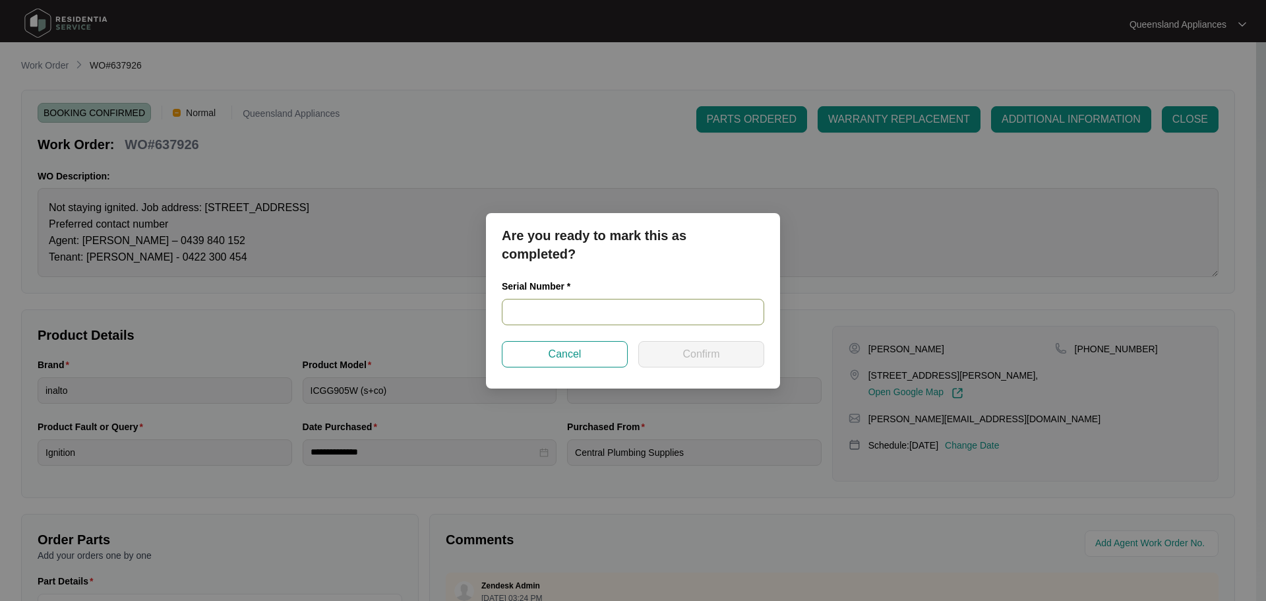
click at [588, 321] on input "text" at bounding box center [633, 312] width 263 height 26
paste input "2023080243"
type input "2023080243"
click at [684, 352] on span "Confirm" at bounding box center [701, 354] width 37 height 16
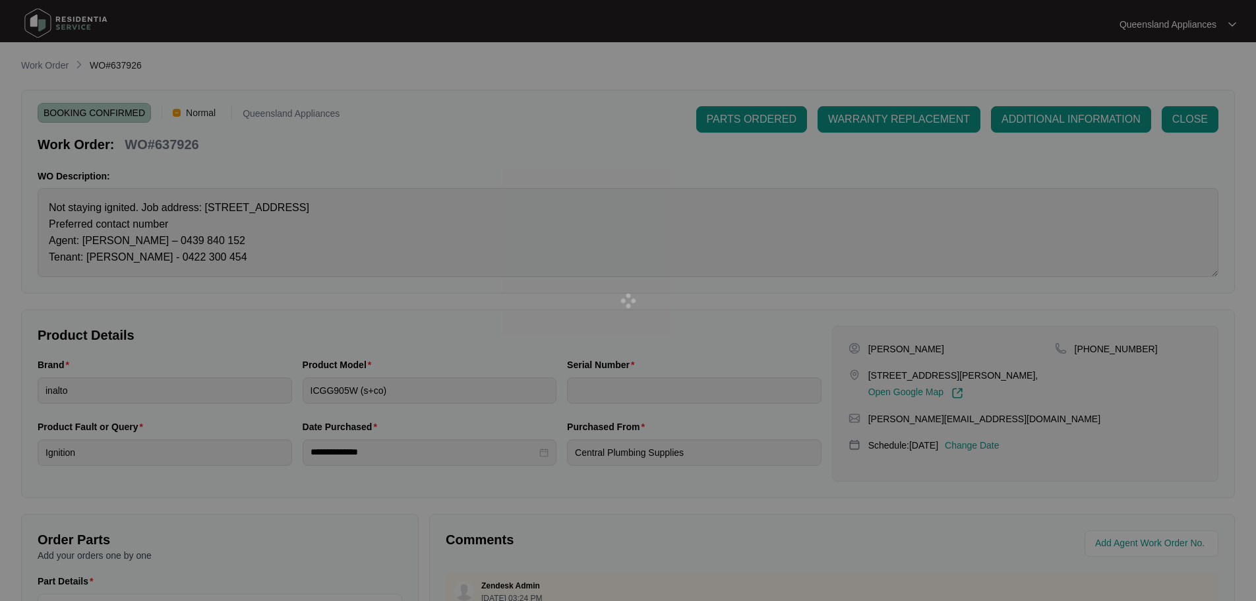
type input "2023080243"
